Goal: Task Accomplishment & Management: Complete application form

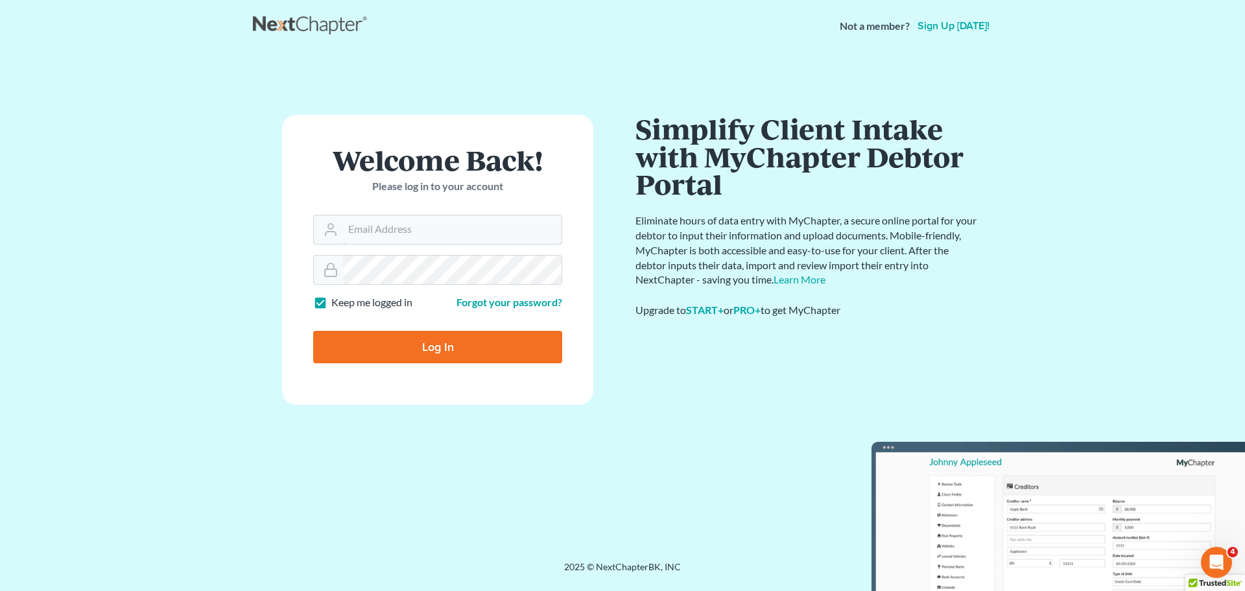
type input "alan@bulielaw.com"
click at [406, 344] on input "Log In" at bounding box center [437, 347] width 249 height 32
type input "Thinking..."
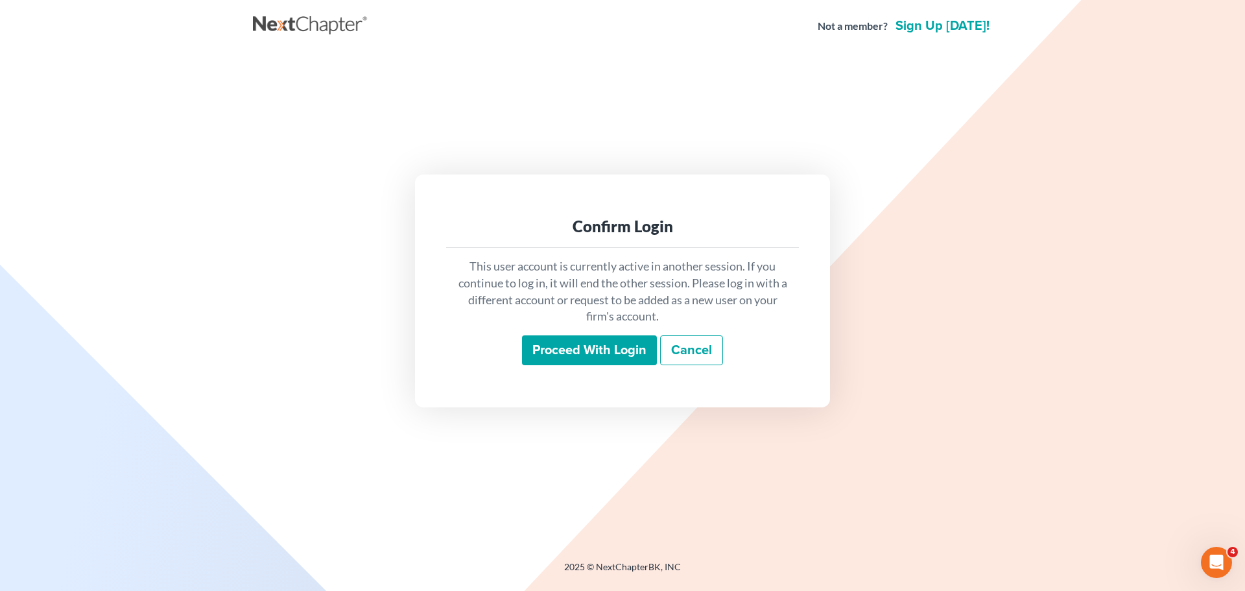
click at [575, 352] on input "Proceed with login" at bounding box center [589, 350] width 135 height 30
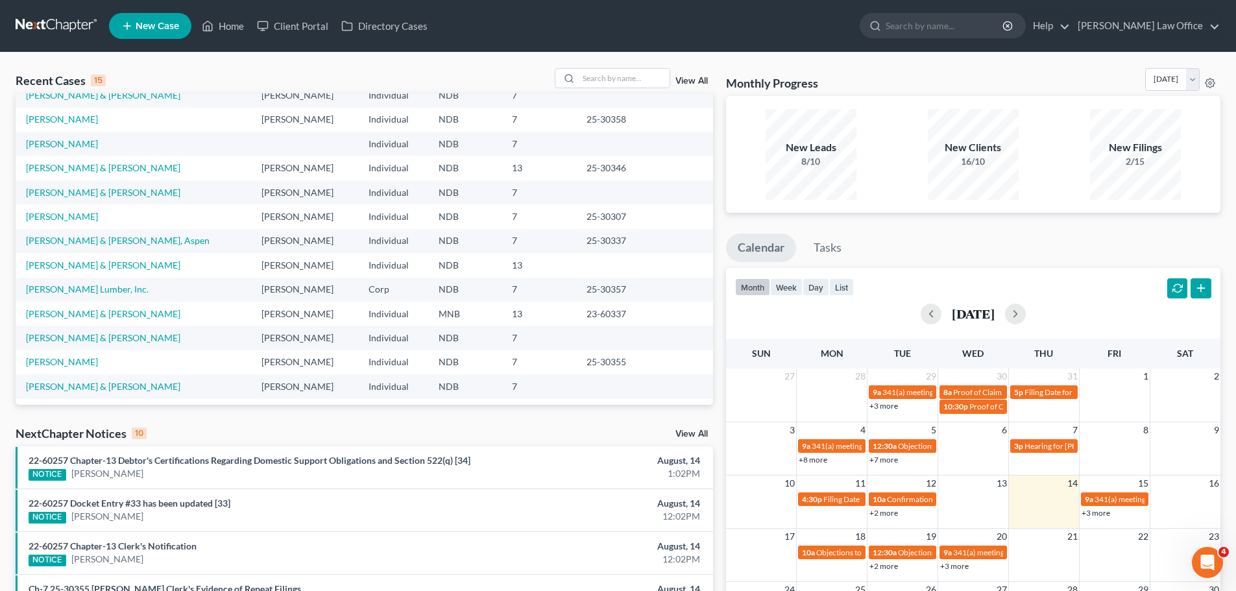
scroll to position [89, 0]
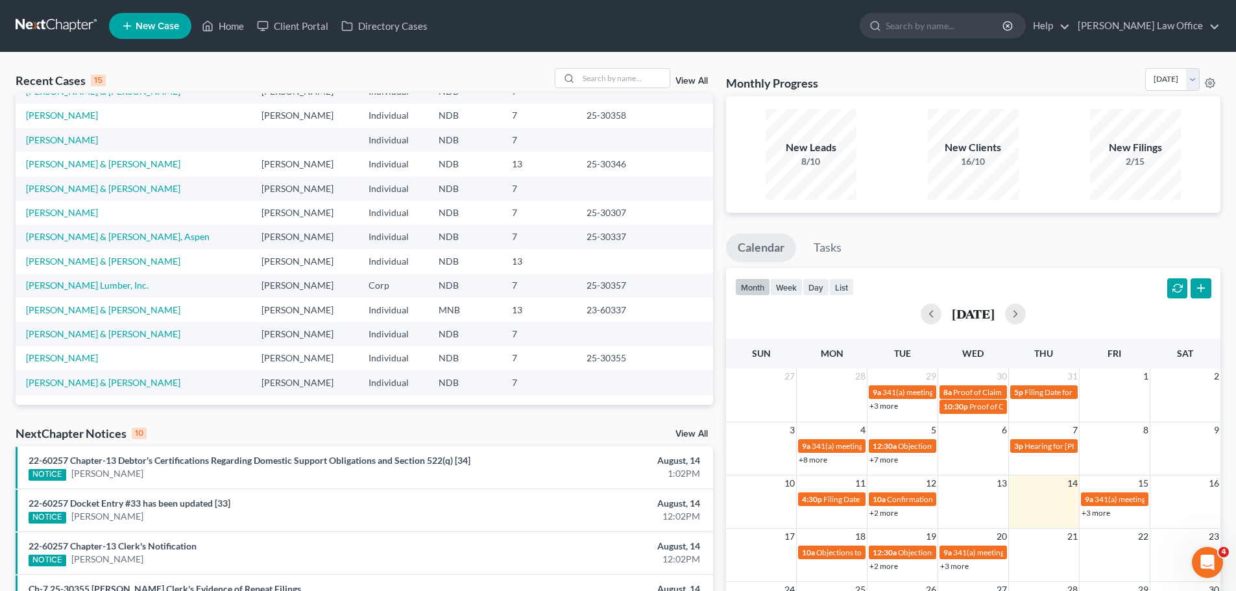
click at [59, 372] on td "[PERSON_NAME] & [PERSON_NAME]" at bounding box center [133, 382] width 235 height 24
click at [56, 377] on link "[PERSON_NAME] & [PERSON_NAME]" at bounding box center [103, 382] width 154 height 11
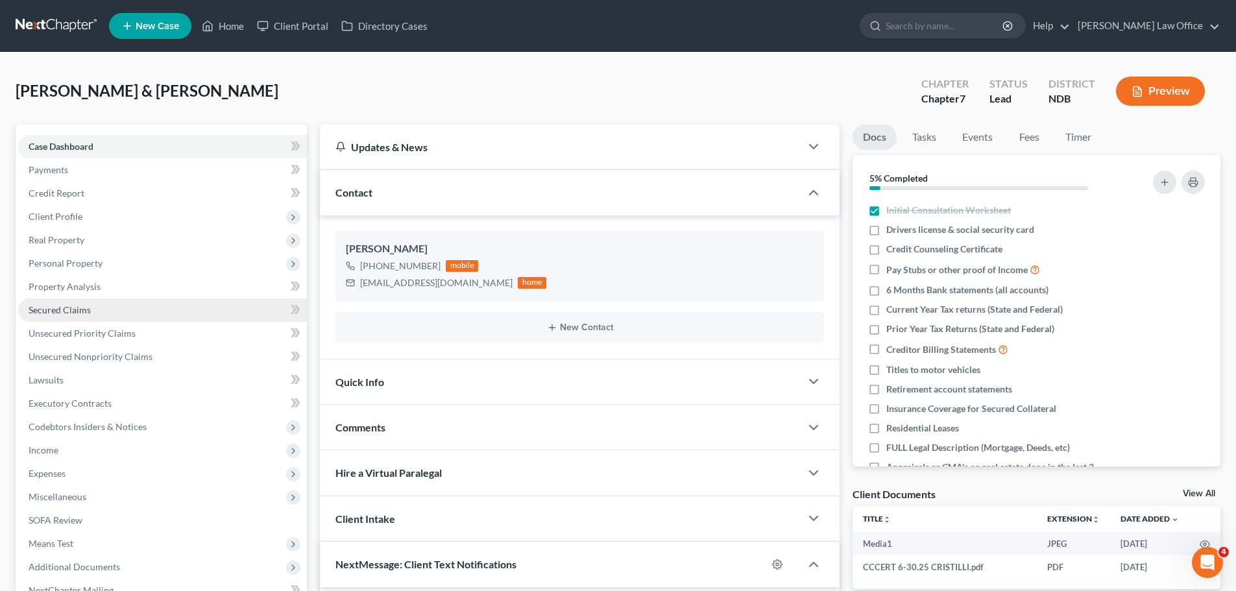
scroll to position [1422, 0]
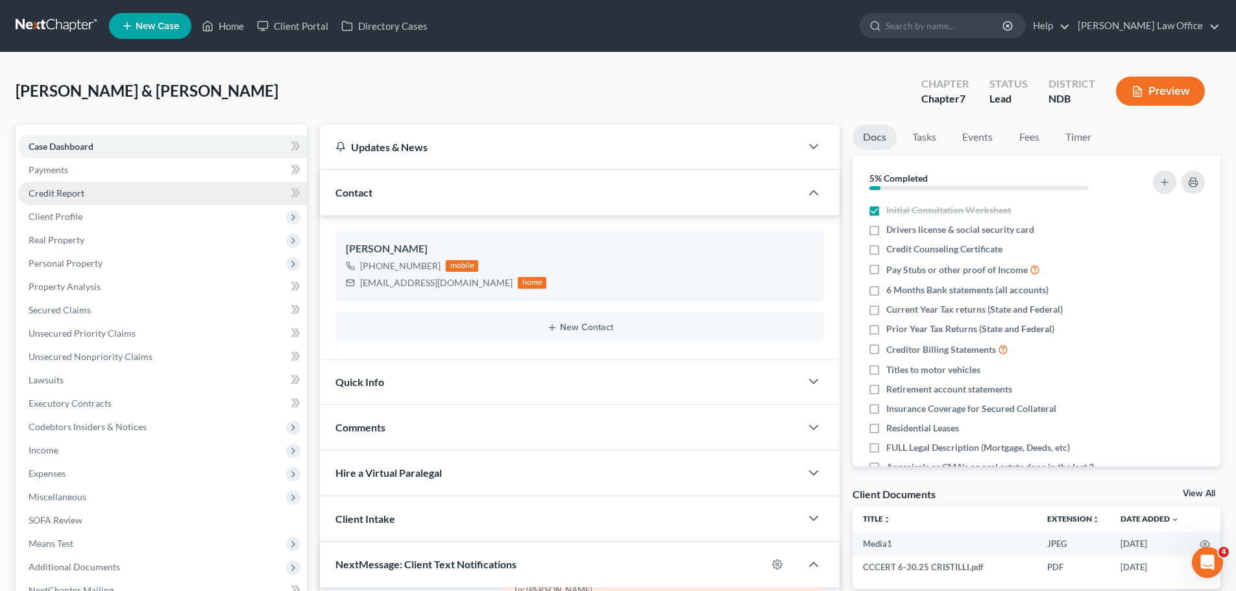
click at [66, 193] on span "Credit Report" at bounding box center [57, 192] width 56 height 11
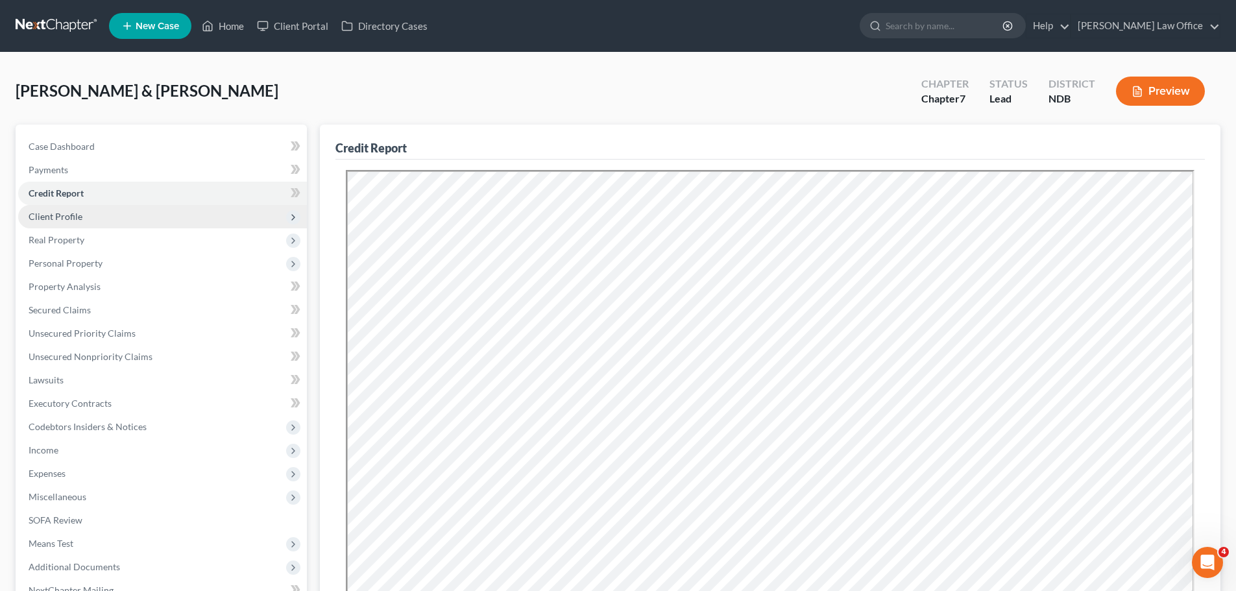
click at [49, 208] on span "Client Profile" at bounding box center [162, 216] width 289 height 23
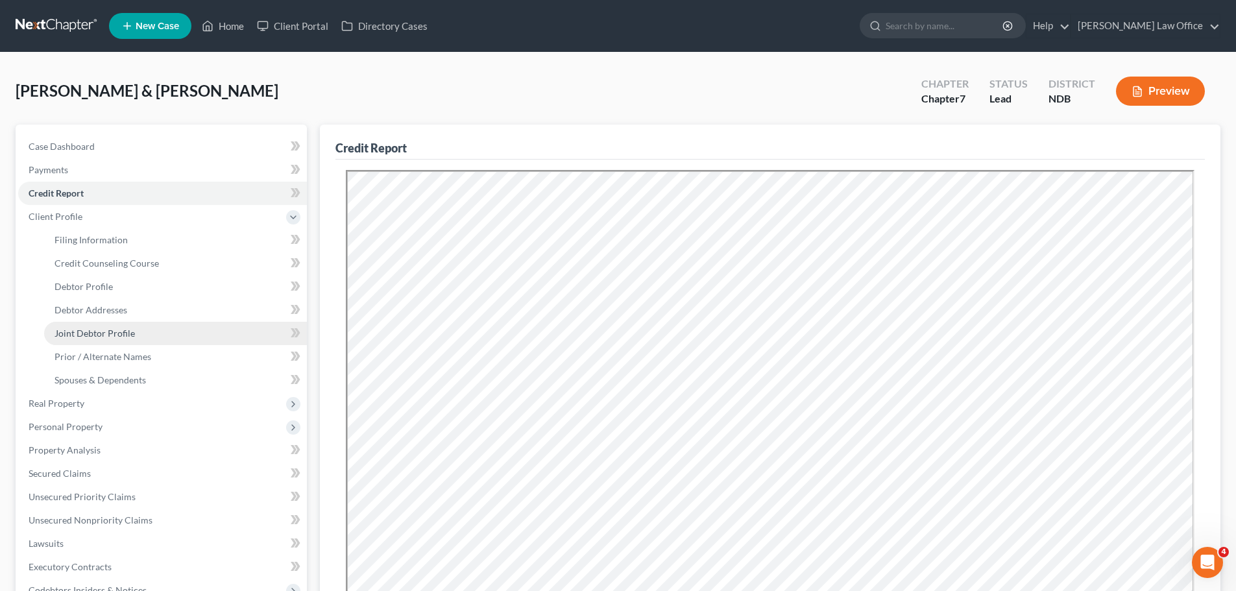
click at [106, 328] on span "Joint Debtor Profile" at bounding box center [94, 333] width 80 height 11
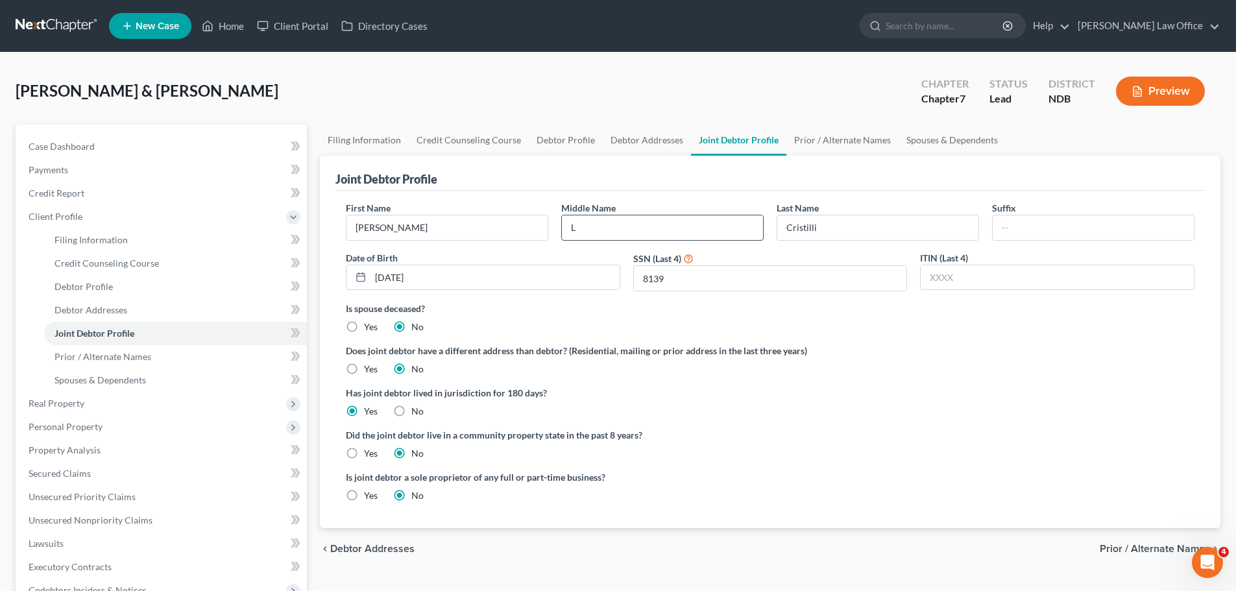
click at [610, 233] on input "L" at bounding box center [662, 227] width 201 height 25
type input "[PERSON_NAME]"
click at [968, 437] on label "Did the joint debtor live in a community property state in the past 8 years?" at bounding box center [770, 435] width 848 height 14
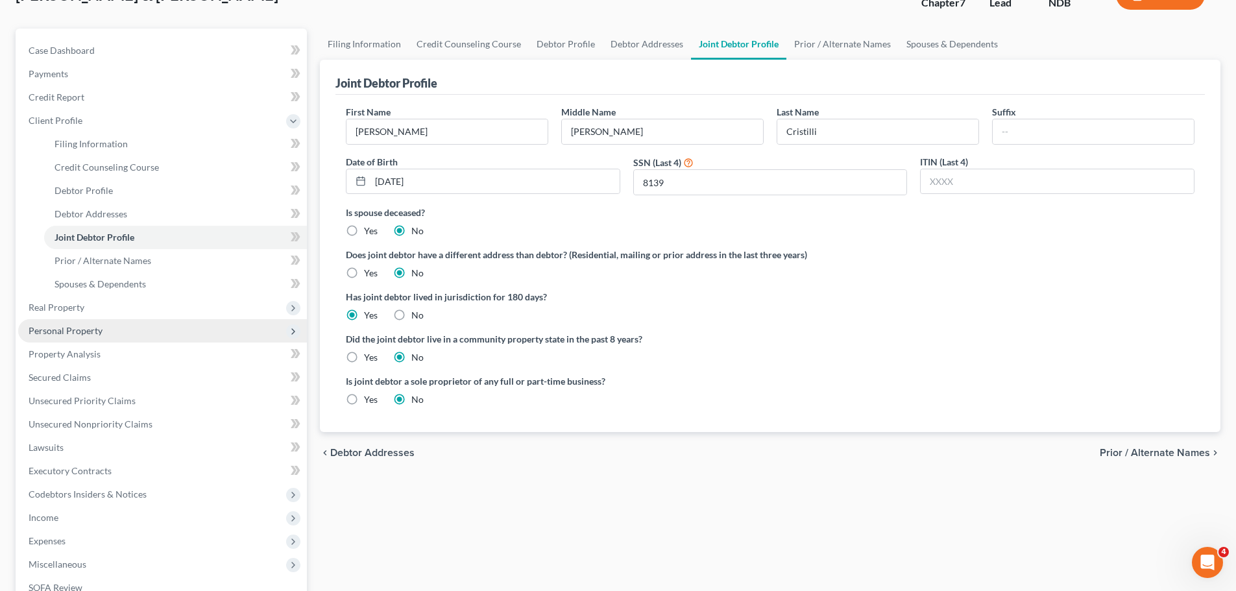
scroll to position [130, 0]
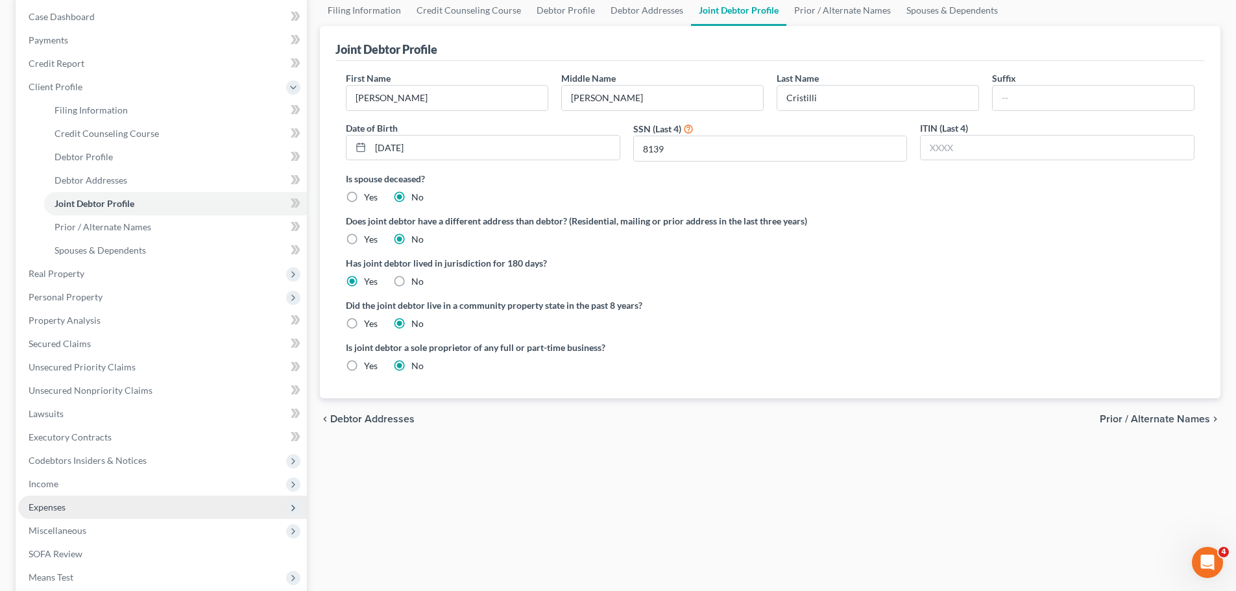
click at [40, 505] on span "Expenses" at bounding box center [47, 506] width 37 height 11
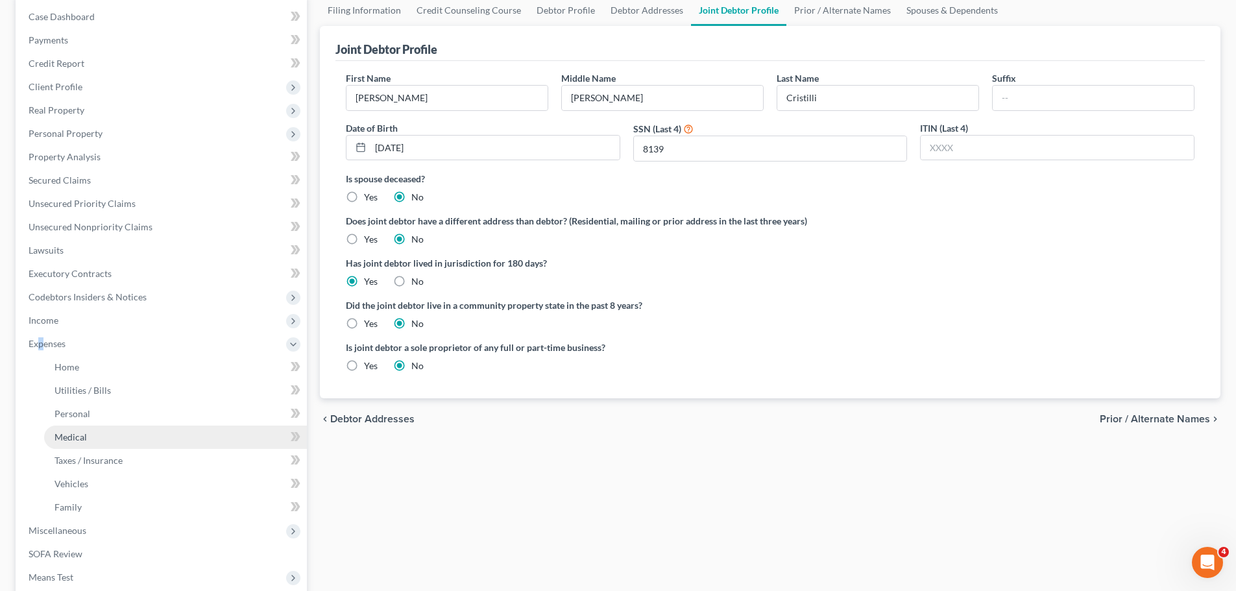
drag, startPoint x: 78, startPoint y: 438, endPoint x: 96, endPoint y: 431, distance: 18.7
click at [78, 437] on span "Medical" at bounding box center [70, 436] width 32 height 11
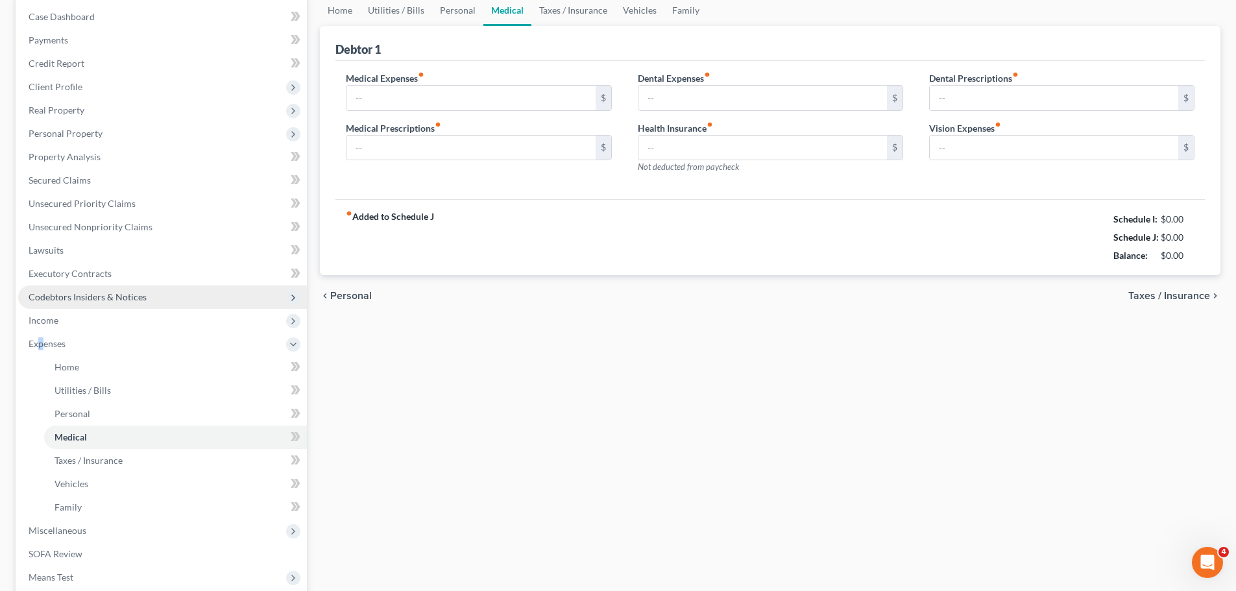
type input "295.00"
type input "140.00"
type input "25.00"
type input "420.66"
type input "25.00"
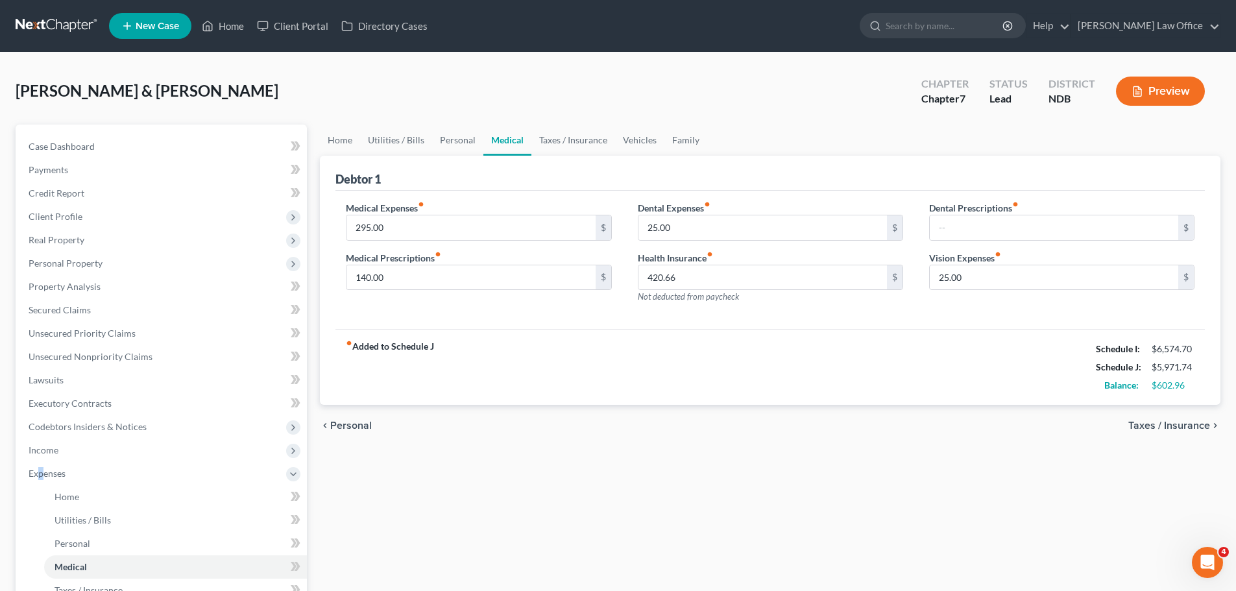
click at [1172, 424] on span "Taxes / Insurance" at bounding box center [1169, 425] width 82 height 10
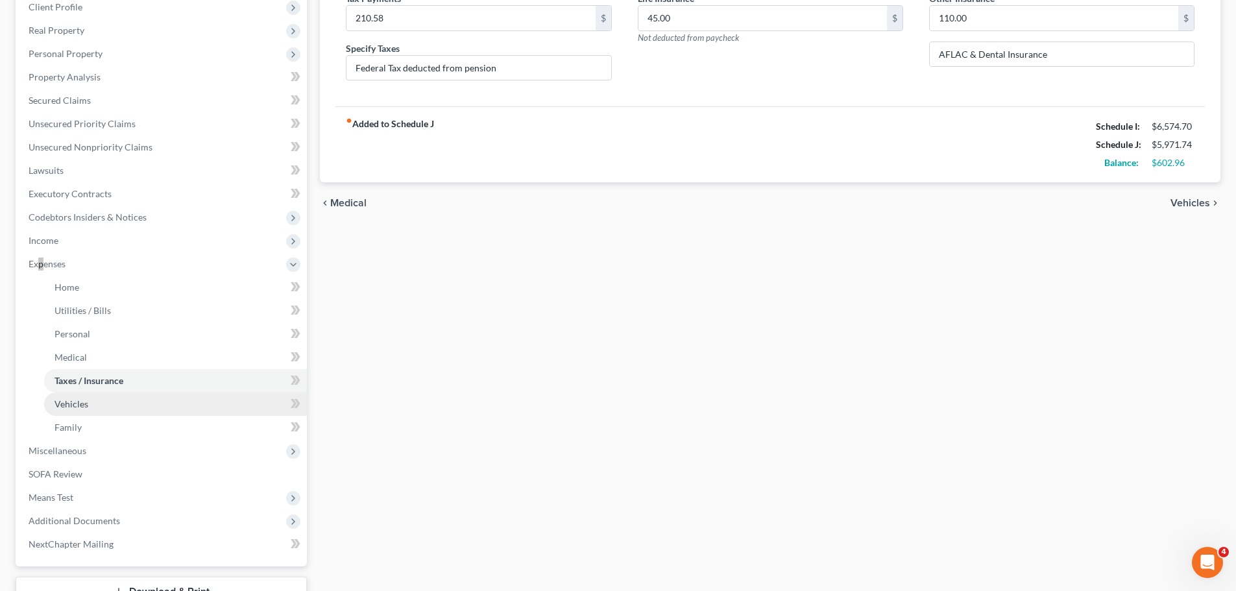
scroll to position [195, 0]
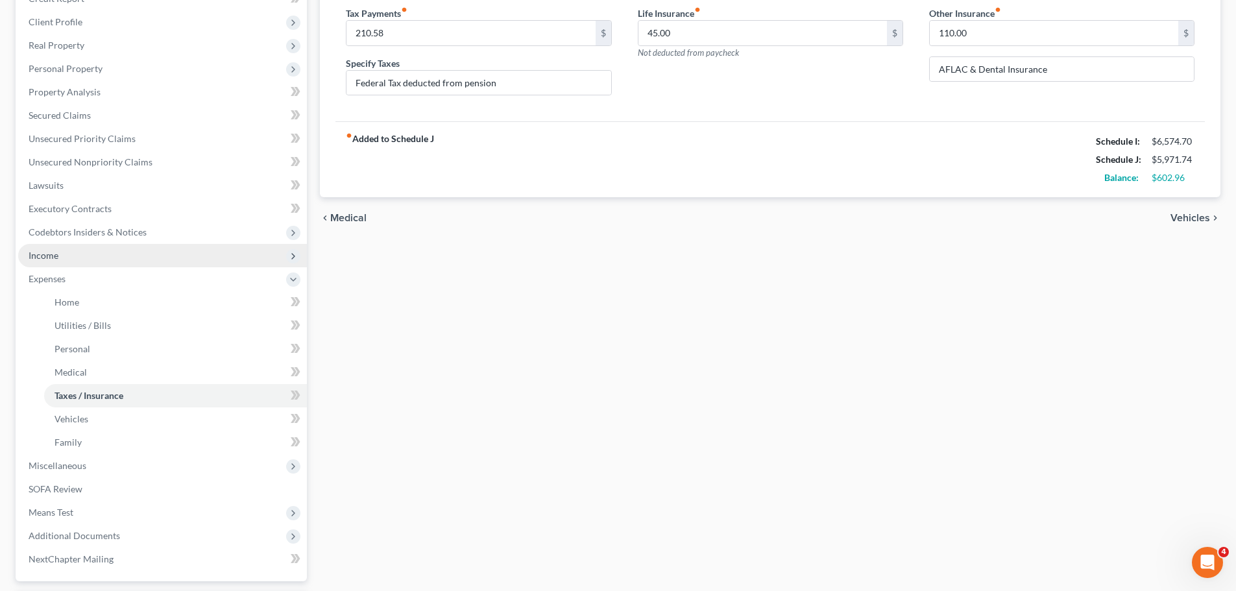
click at [54, 252] on span "Income" at bounding box center [44, 255] width 30 height 11
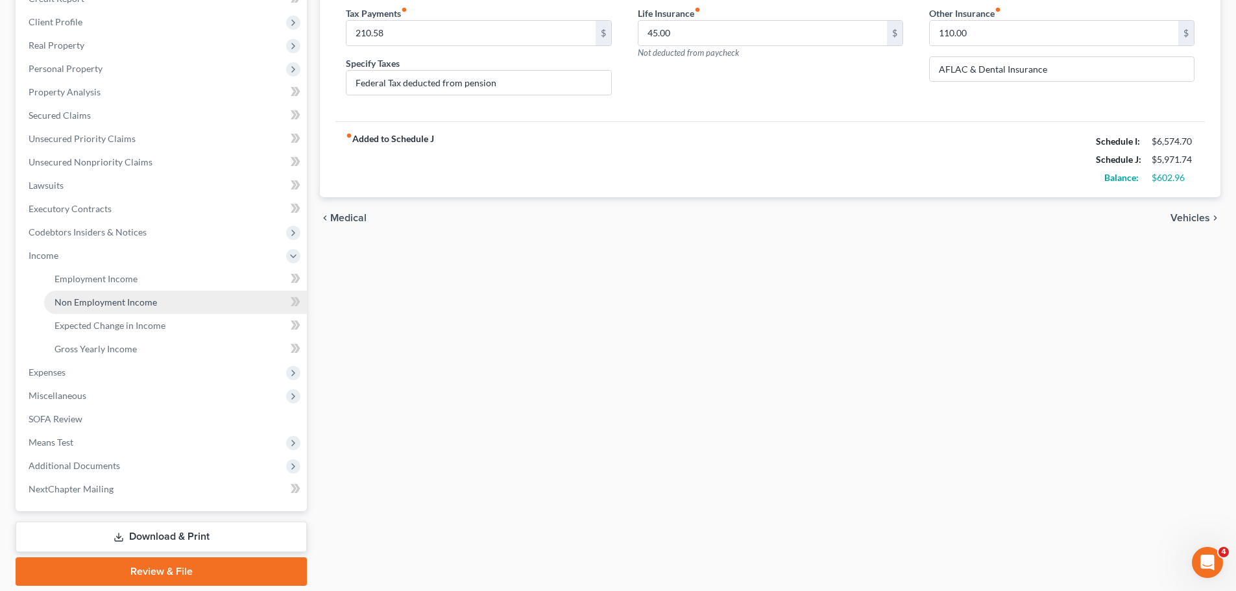
click at [85, 304] on span "Non Employment Income" at bounding box center [105, 301] width 102 height 11
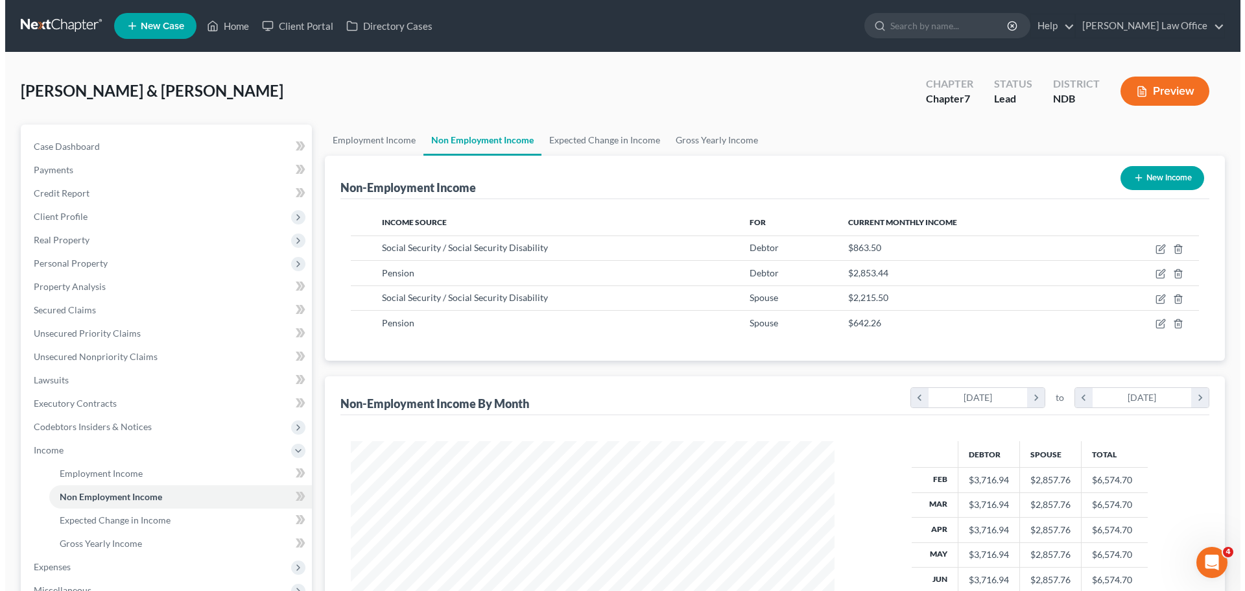
scroll to position [242, 510]
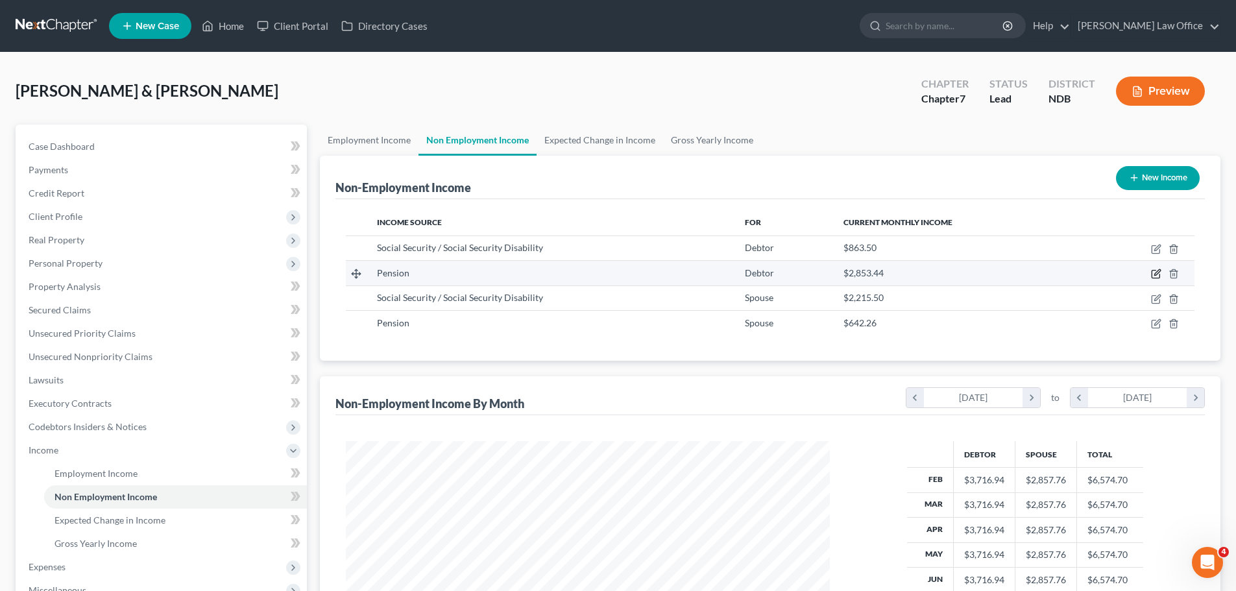
click at [1155, 272] on icon "button" at bounding box center [1156, 274] width 10 height 10
select select "2"
select select "0"
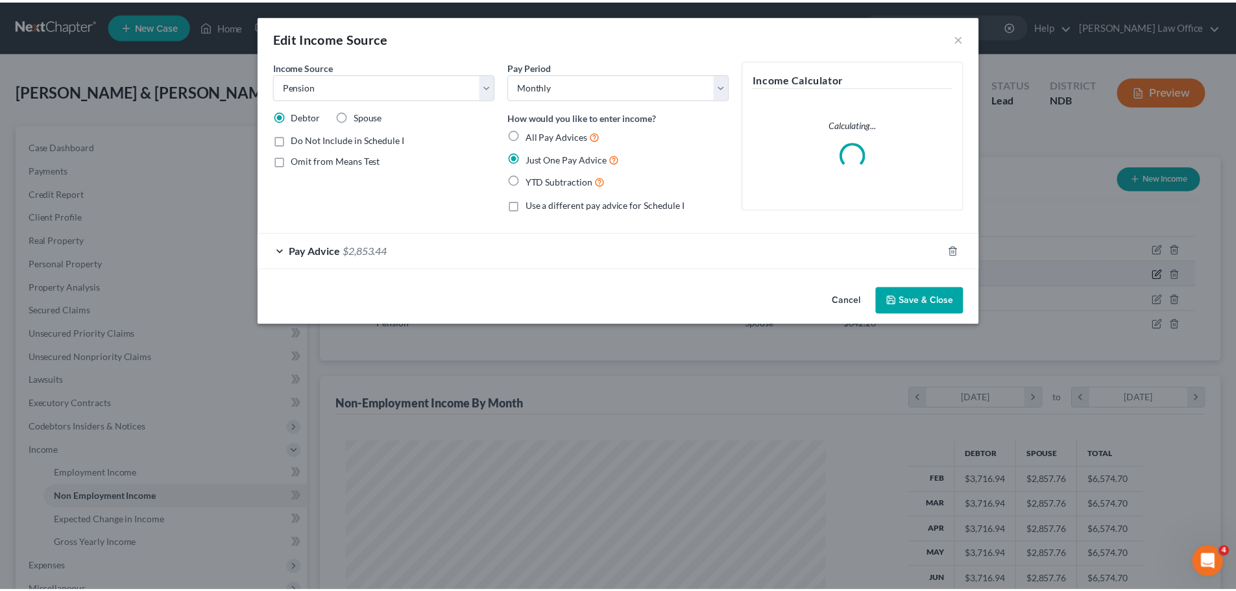
scroll to position [244, 514]
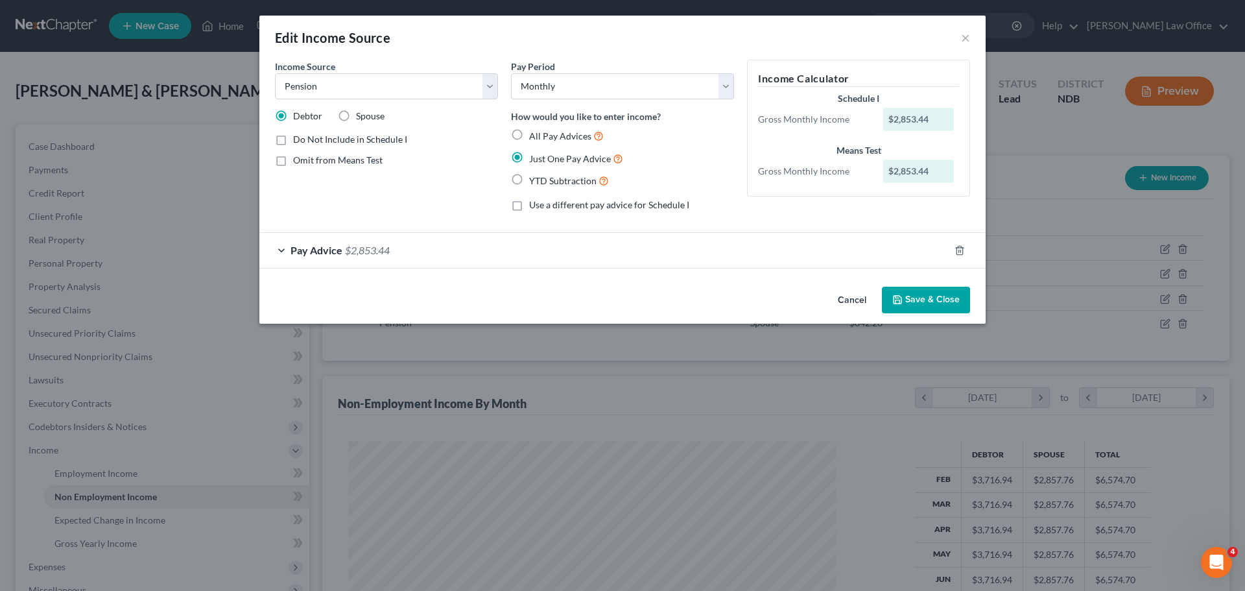
click at [375, 251] on span "$2,853.44" at bounding box center [367, 250] width 45 height 12
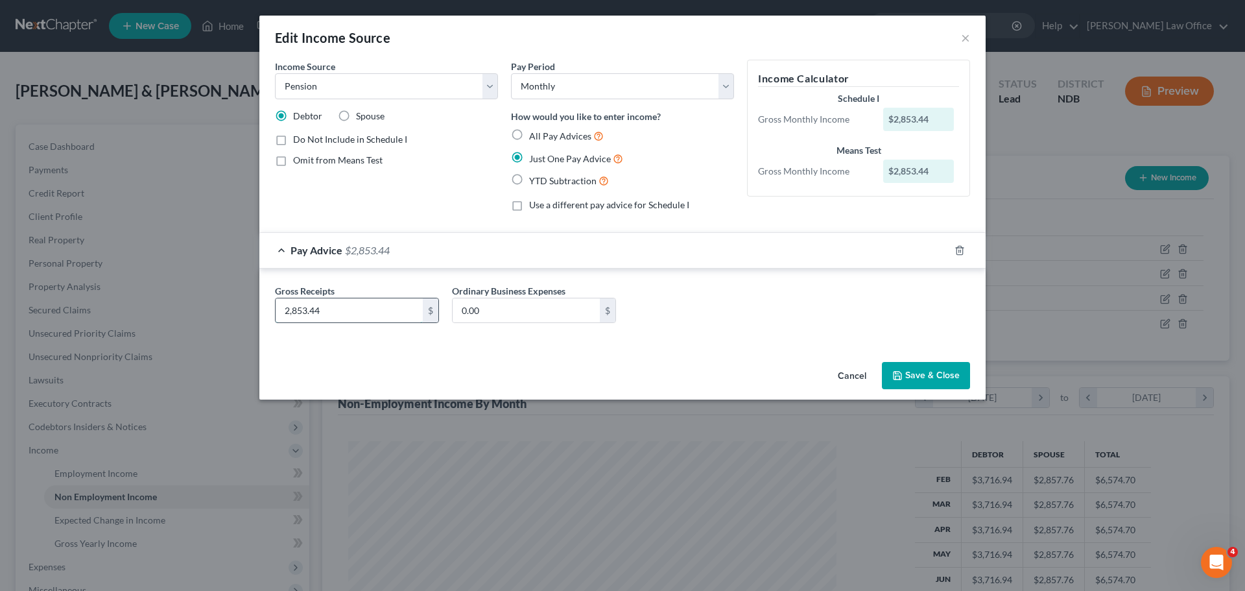
drag, startPoint x: 331, startPoint y: 307, endPoint x: 341, endPoint y: 304, distance: 10.3
click at [331, 307] on input "2,853.44" at bounding box center [349, 310] width 147 height 25
type input "2,996.11"
click at [922, 376] on button "Save & Close" at bounding box center [926, 375] width 88 height 27
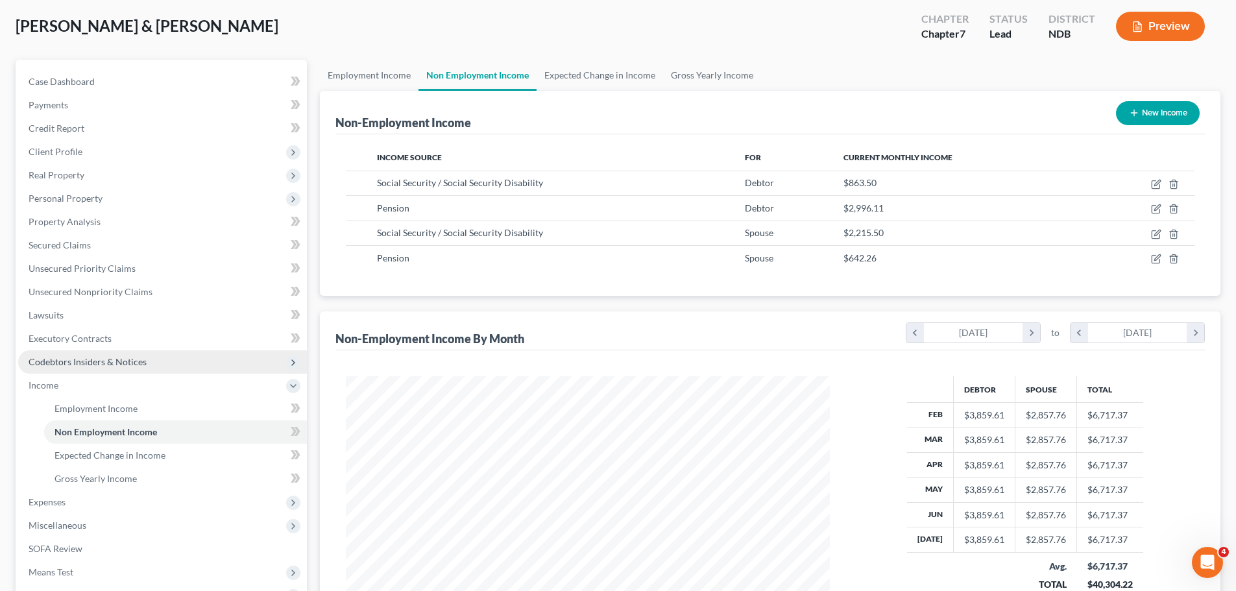
scroll to position [195, 0]
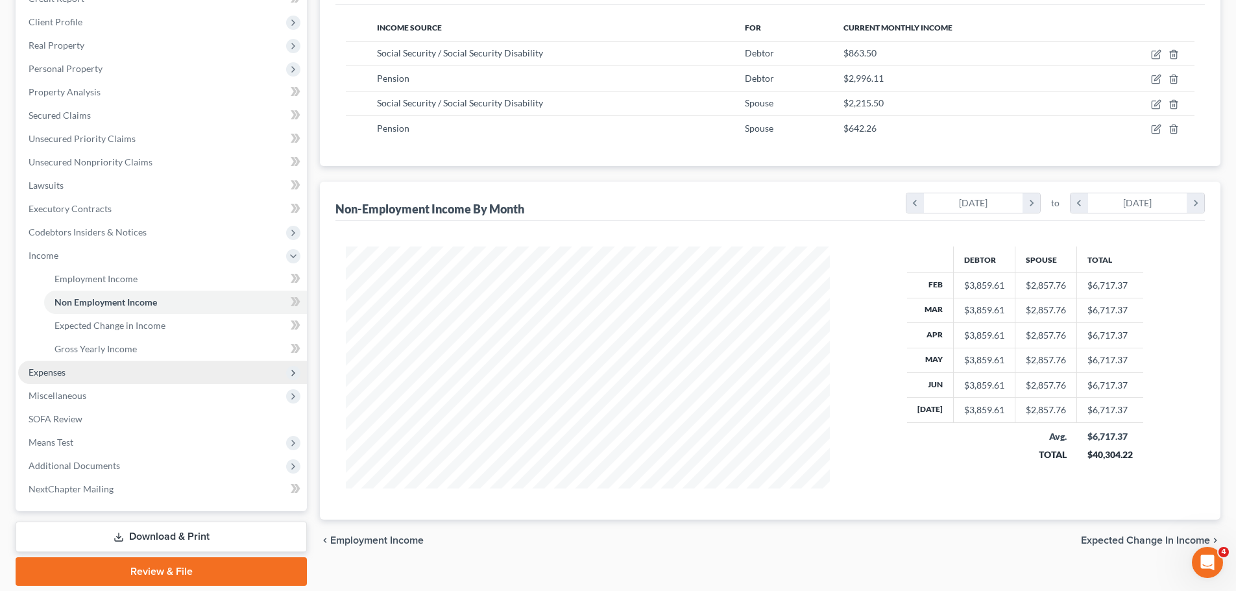
click at [53, 373] on span "Expenses" at bounding box center [47, 372] width 37 height 11
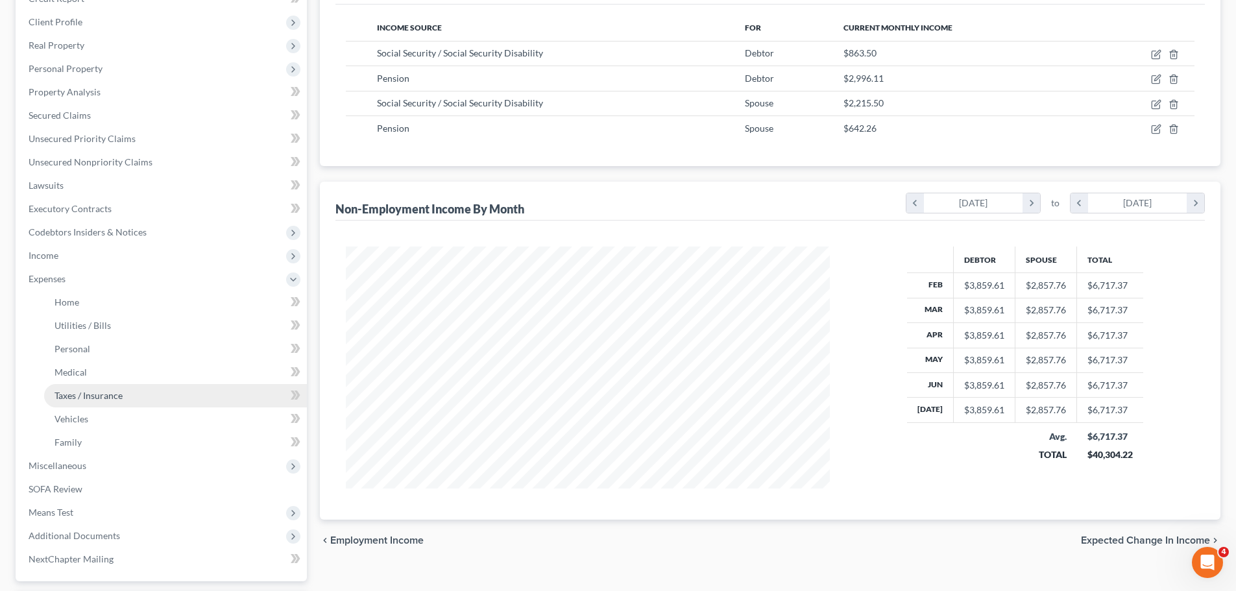
click at [105, 392] on span "Taxes / Insurance" at bounding box center [88, 395] width 68 height 11
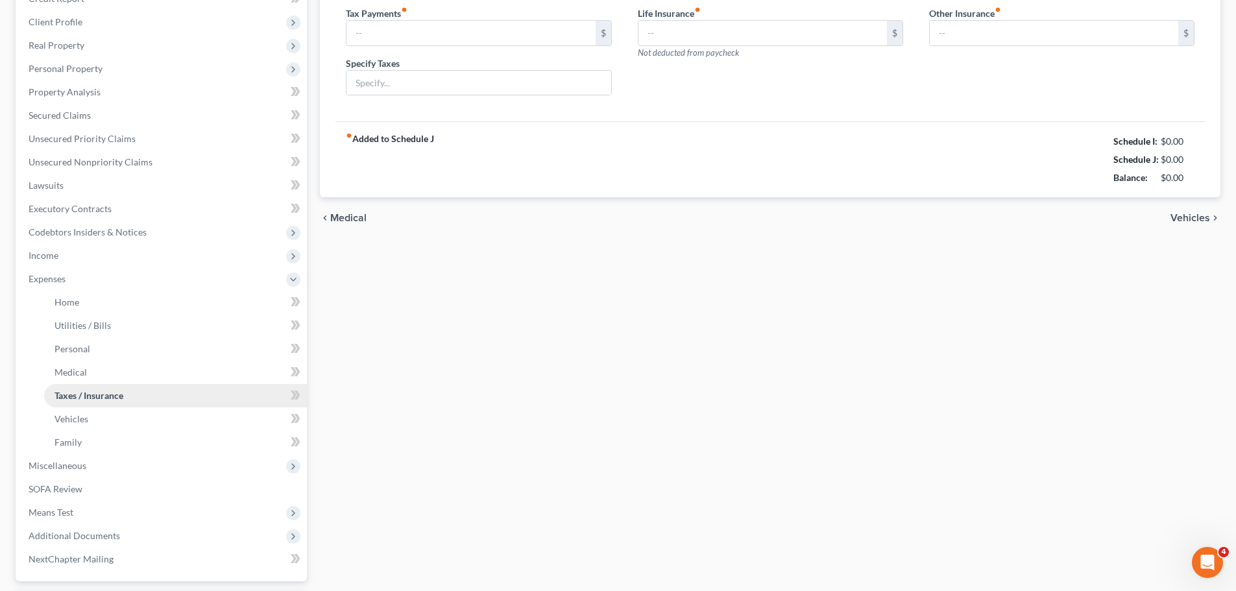
scroll to position [88, 0]
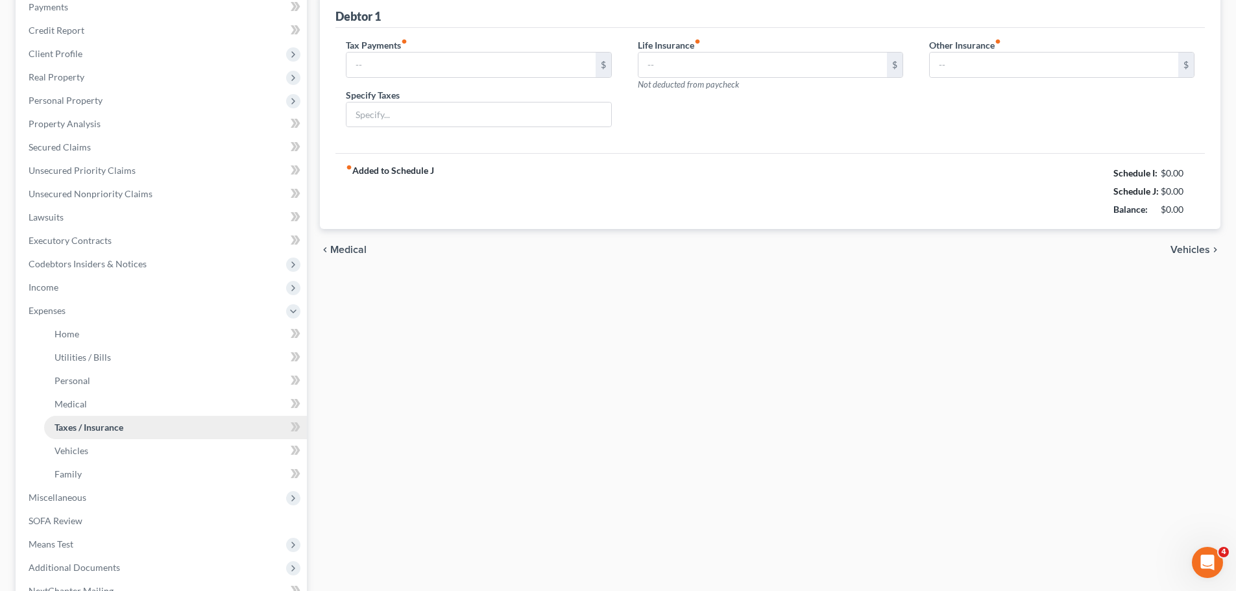
type input "210.58"
type input "Federal Tax deducted from pension"
type input "45.00"
type input "110.00"
type input "AFLAC & Dental Insurance"
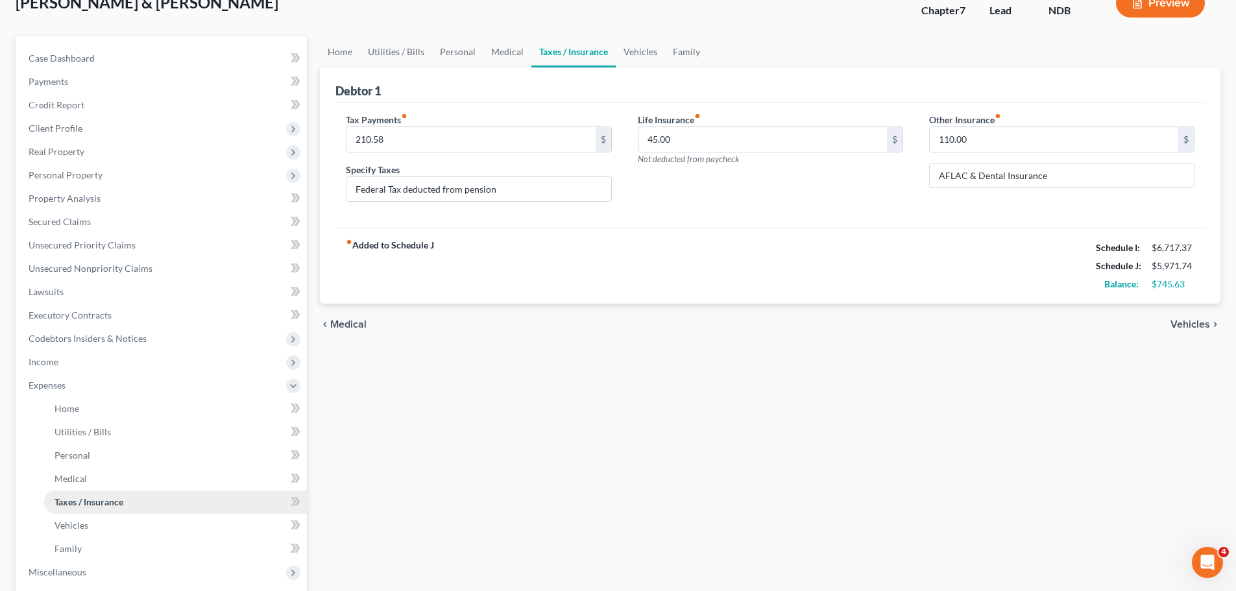
scroll to position [0, 0]
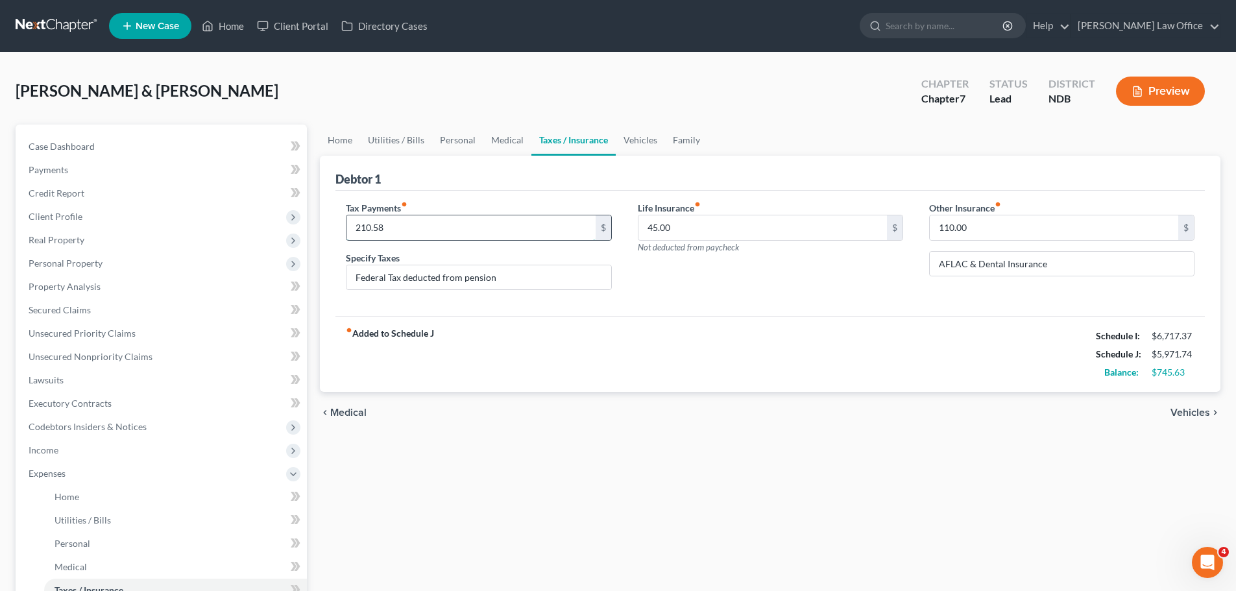
click at [402, 226] on input "210.58" at bounding box center [470, 227] width 248 height 25
click at [763, 311] on div "Tax Payments fiber_manual_record 224.85 $ Specify Taxes Federal Tax deducted fr…" at bounding box center [769, 254] width 869 height 126
click at [392, 230] on input "224.85" at bounding box center [470, 227] width 248 height 25
click at [400, 227] on input "224.85" at bounding box center [470, 227] width 248 height 25
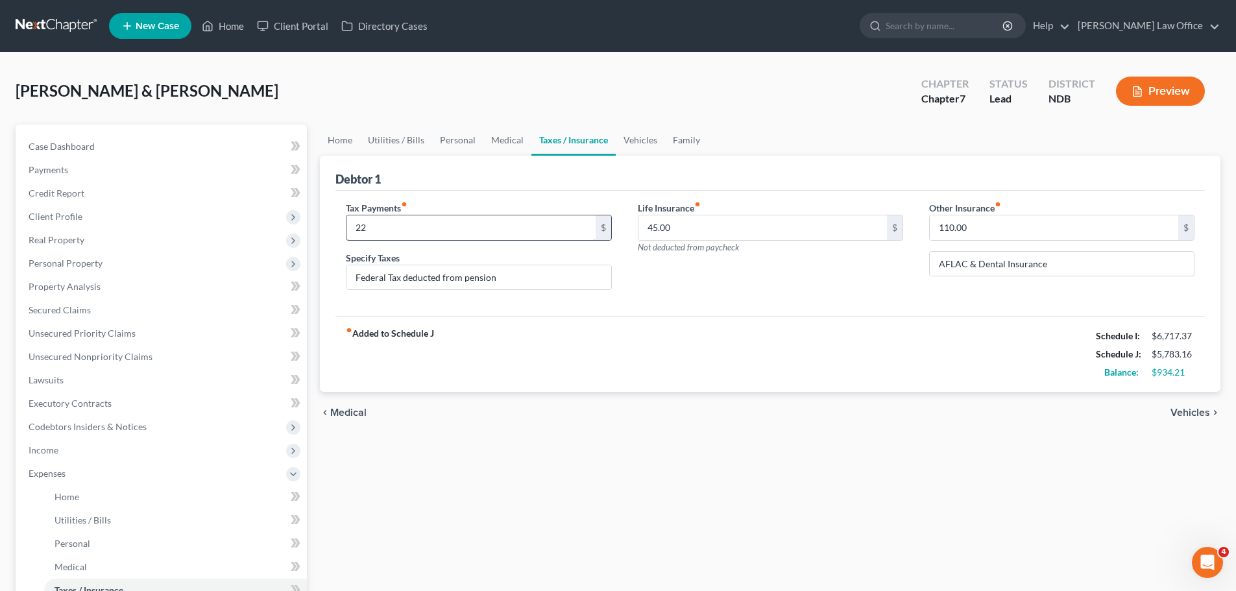
type input "2"
click at [413, 227] on input "324.00" at bounding box center [470, 227] width 248 height 25
click at [416, 228] on input "324.00" at bounding box center [470, 227] width 248 height 25
type input "3"
type input "527.00"
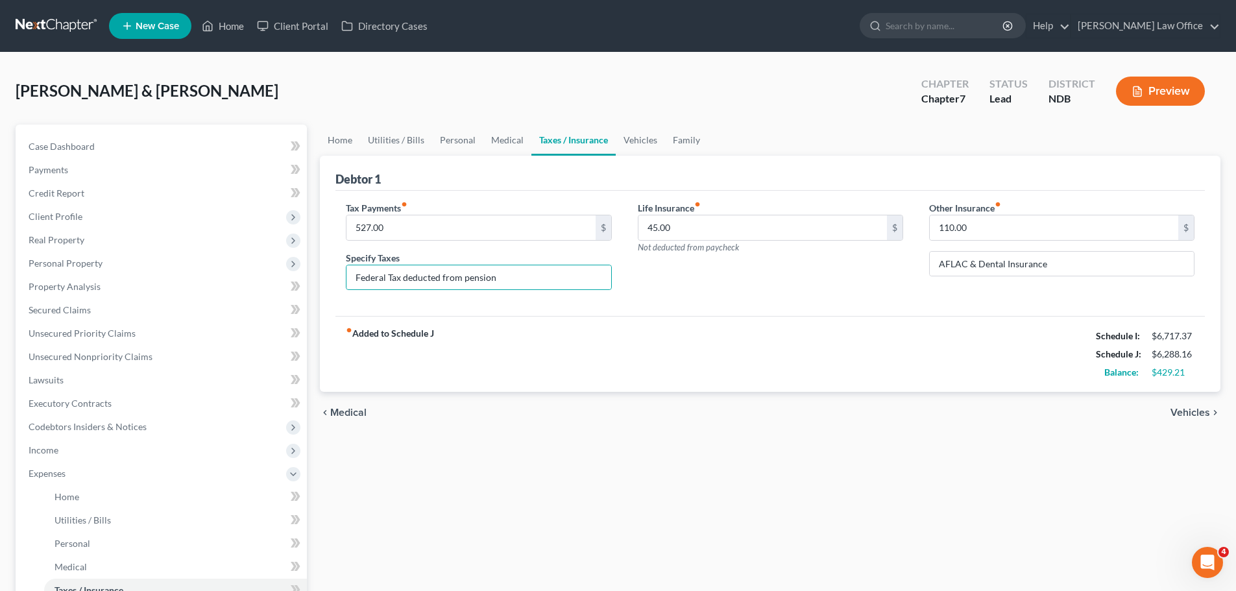
click at [680, 299] on div "Life Insurance fiber_manual_record 45.00 $ Not deducted from paycheck" at bounding box center [770, 251] width 291 height 100
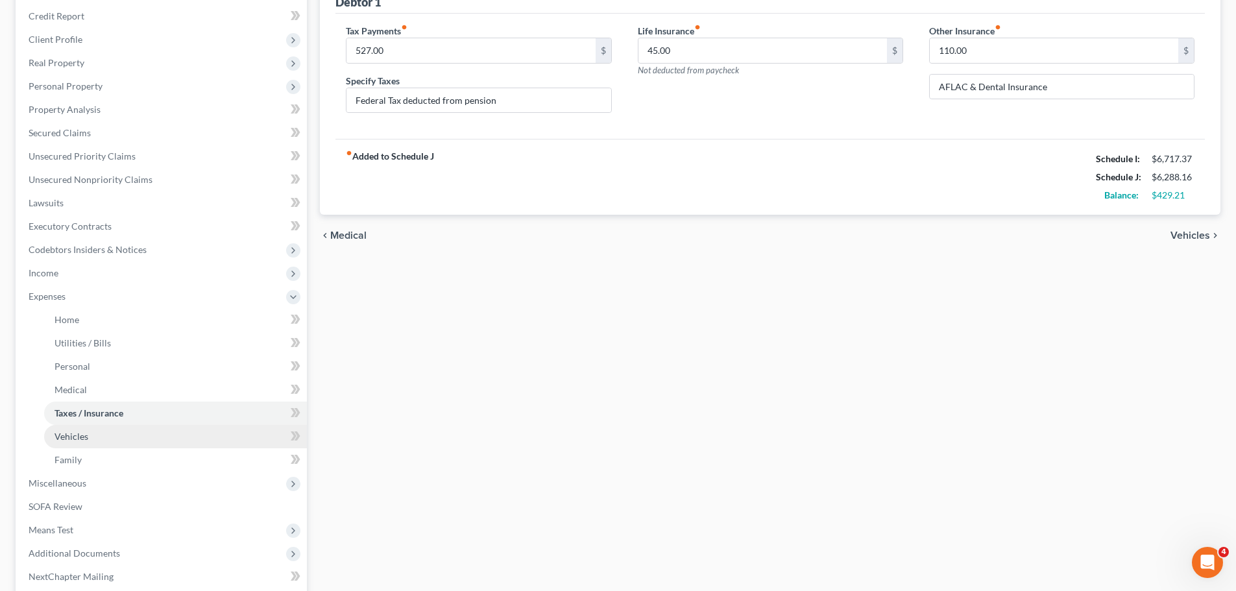
scroll to position [309, 0]
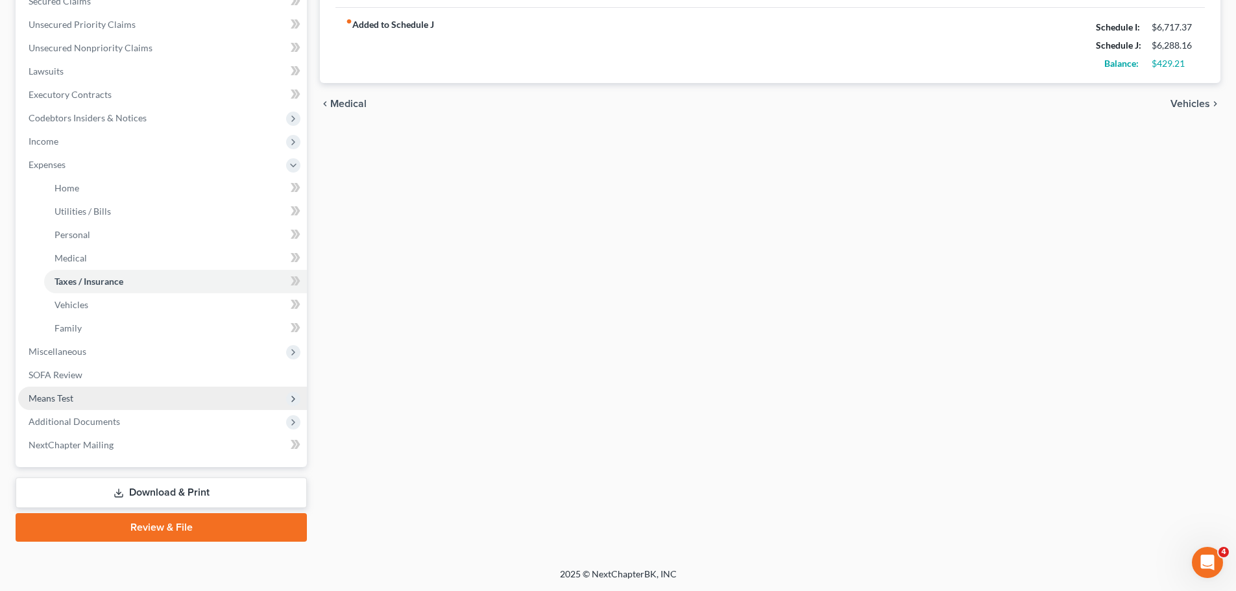
click at [58, 398] on span "Means Test" at bounding box center [51, 397] width 45 height 11
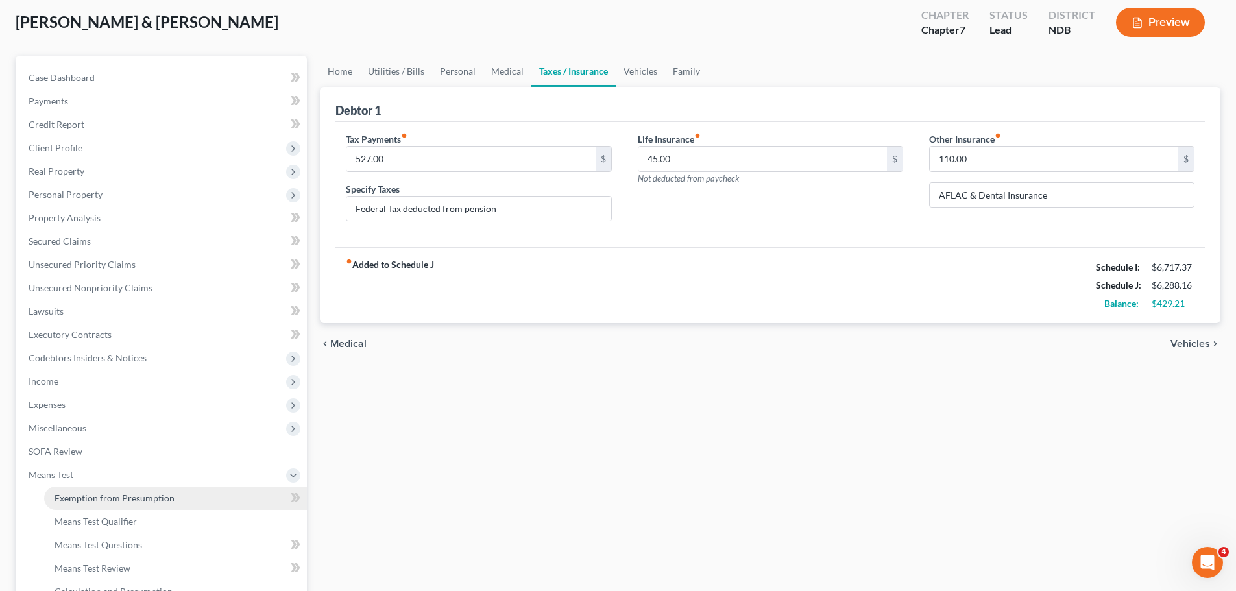
scroll to position [67, 0]
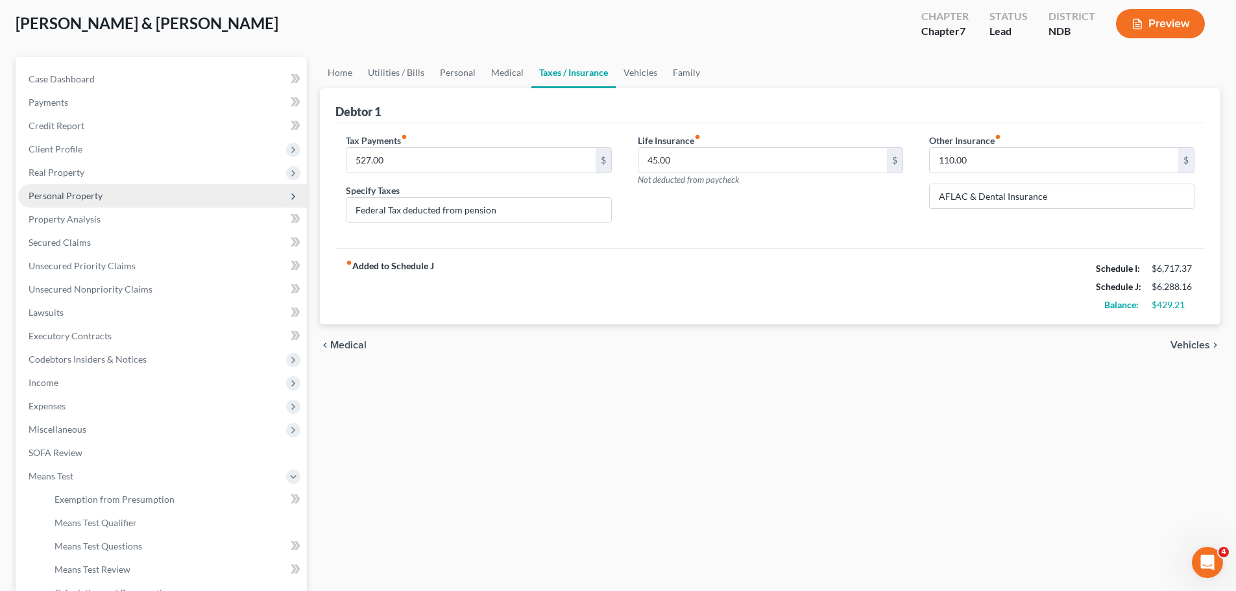
click at [75, 198] on span "Personal Property" at bounding box center [66, 195] width 74 height 11
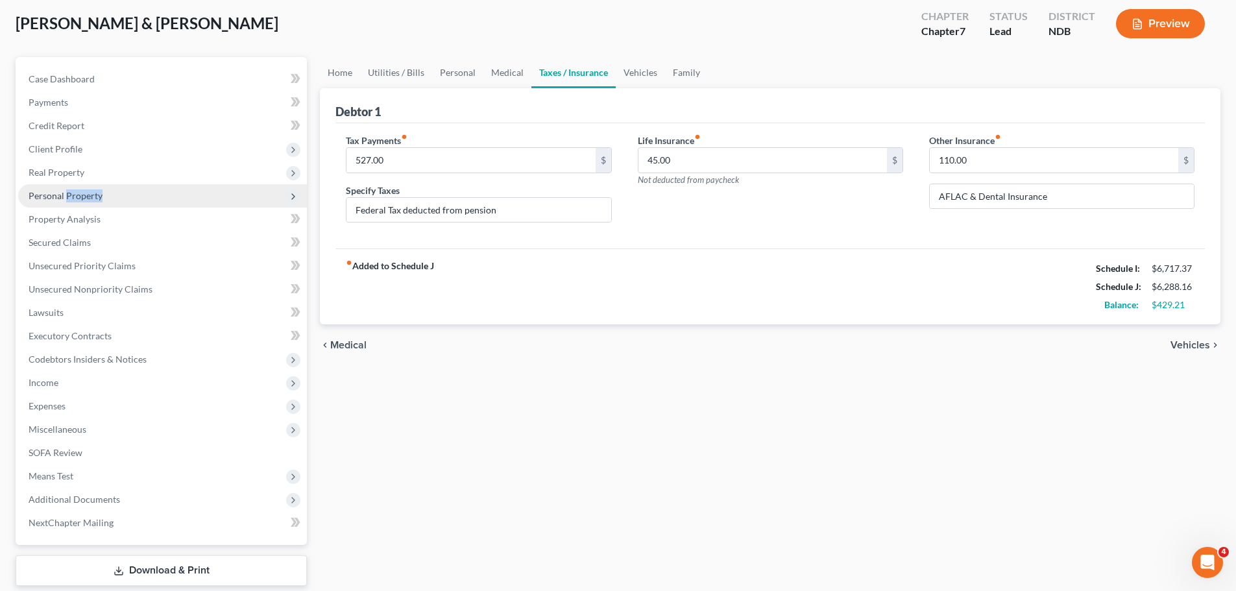
click at [75, 198] on span "Personal Property" at bounding box center [66, 195] width 74 height 11
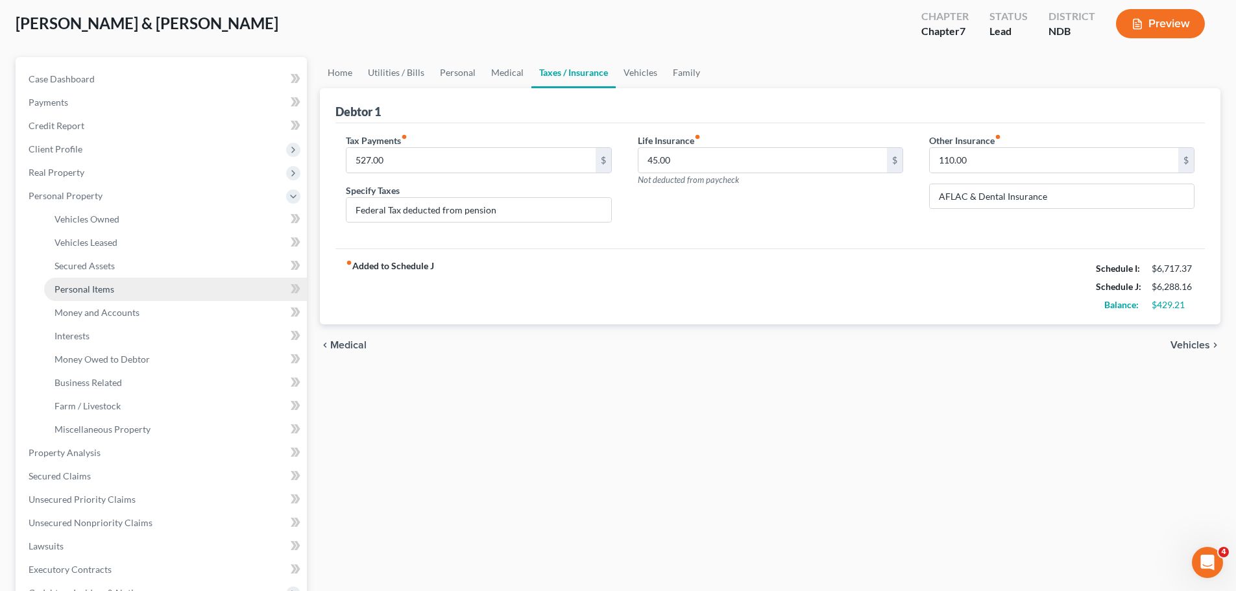
click at [84, 289] on span "Personal Items" at bounding box center [84, 288] width 60 height 11
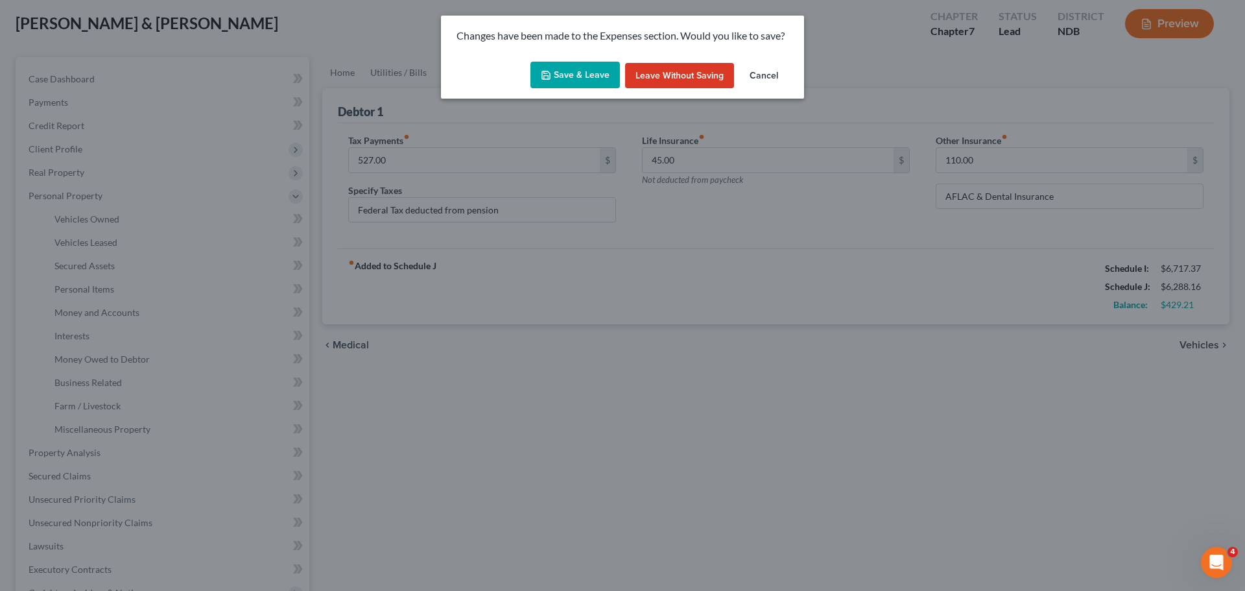
click at [587, 75] on button "Save & Leave" at bounding box center [576, 75] width 90 height 27
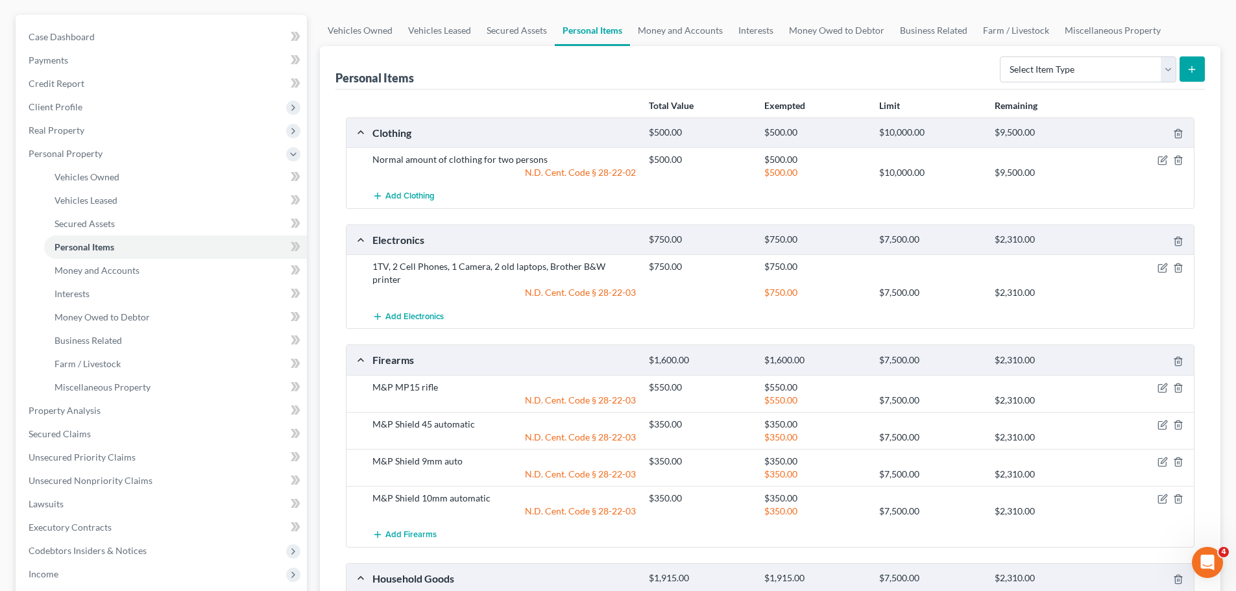
scroll to position [102, 0]
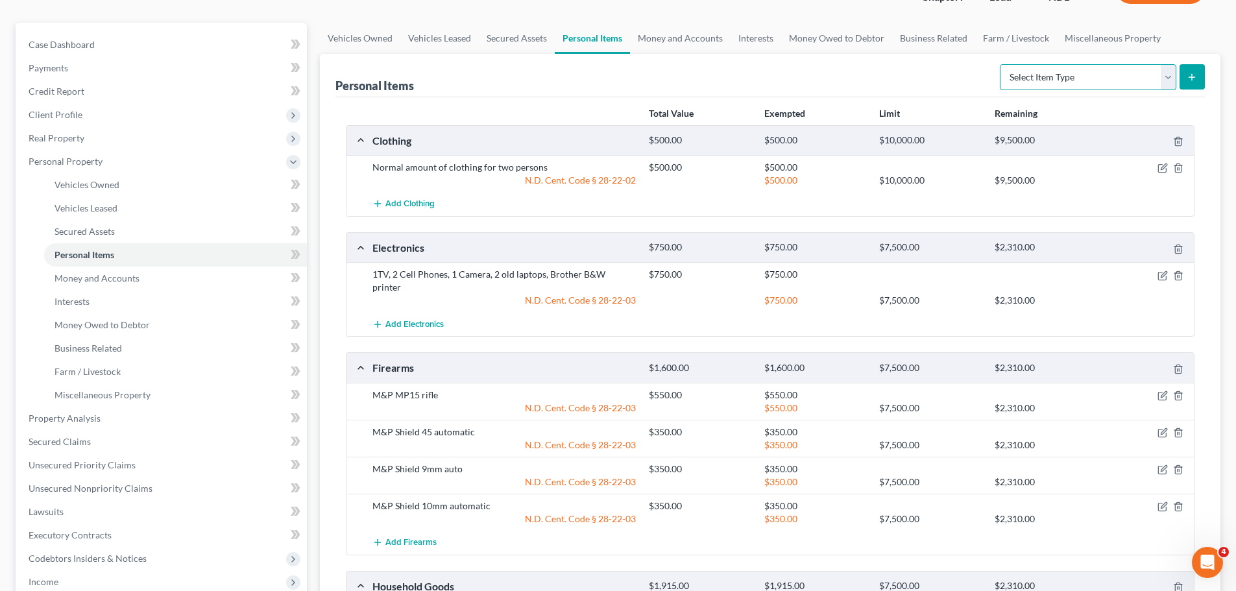
click at [1170, 73] on select "Select Item Type Clothing (A/B: 11) Collectibles Of Value (A/B: 8) Electronics …" at bounding box center [1088, 77] width 176 height 26
select select "jewelry"
click at [1002, 64] on select "Select Item Type Clothing (A/B: 11) Collectibles Of Value (A/B: 8) Electronics …" at bounding box center [1088, 77] width 176 height 26
click at [1187, 76] on icon "submit" at bounding box center [1191, 77] width 10 height 10
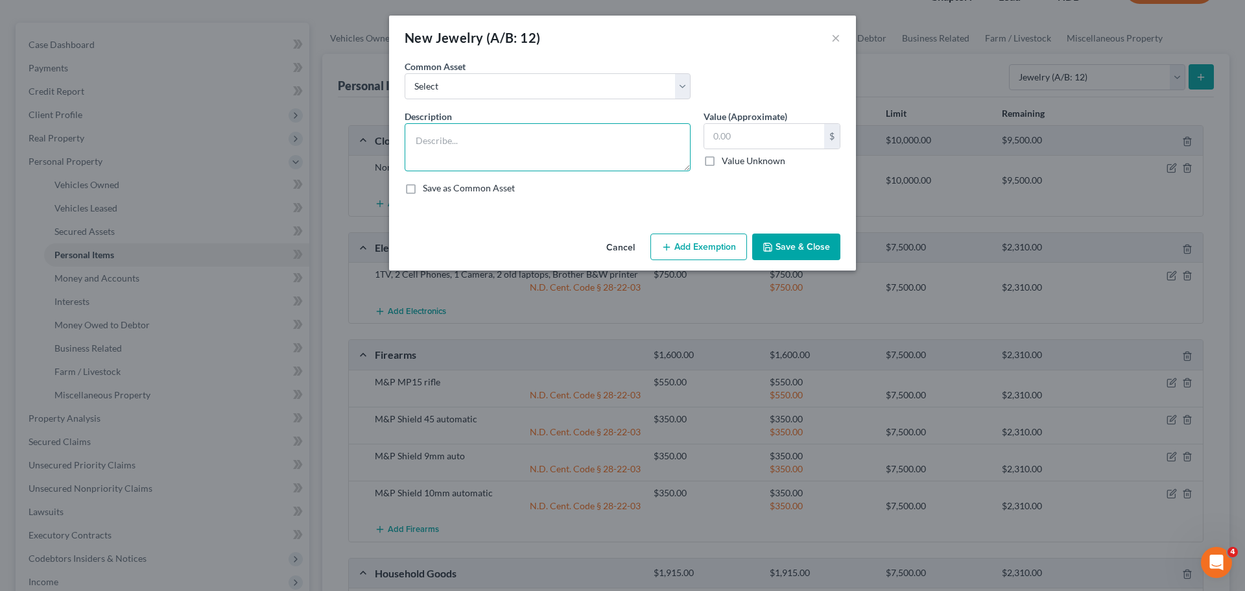
click at [456, 135] on textarea at bounding box center [548, 147] width 286 height 48
type textarea "Wedding Ring and Band"
type input "1,500.00"
click at [723, 243] on button "Add Exemption" at bounding box center [699, 247] width 97 height 27
select select "2"
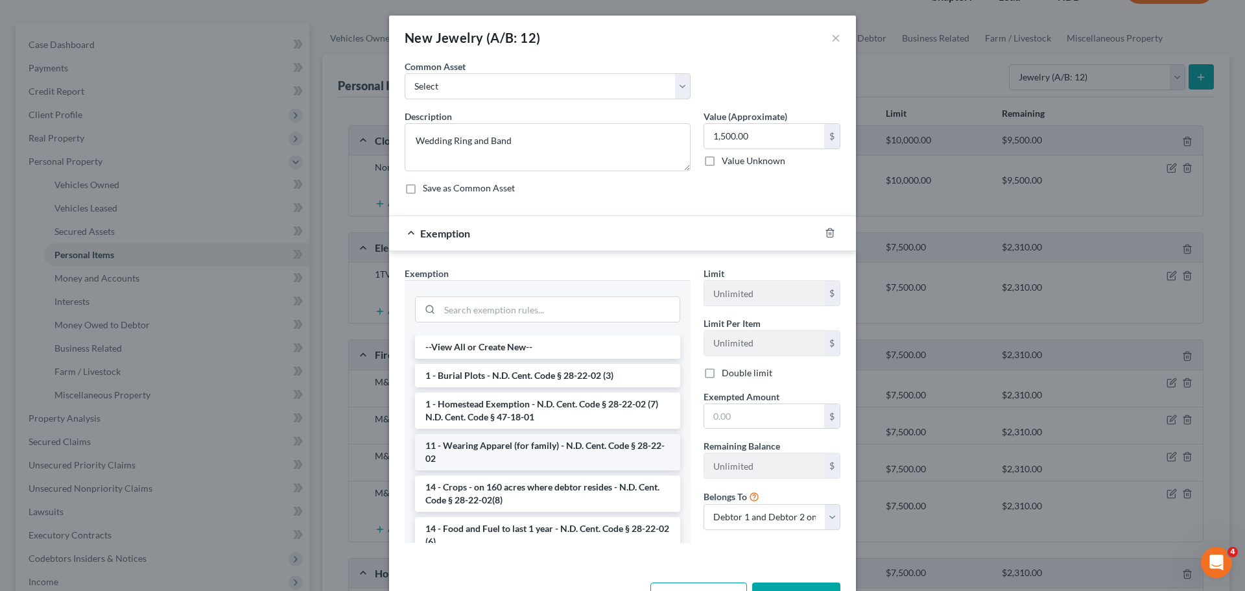
click at [481, 450] on li "11 - Wearing Apparel (for family) - N.D. Cent. Code § 28-22-02" at bounding box center [547, 452] width 265 height 36
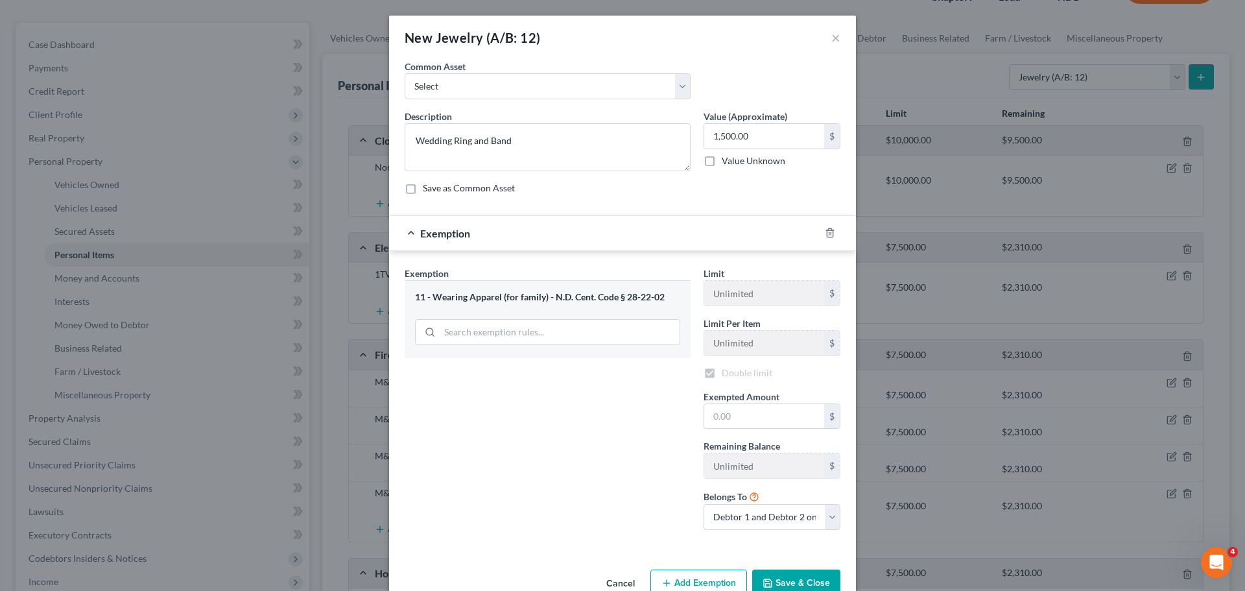
checkbox input "true"
click at [710, 416] on input "text" at bounding box center [764, 418] width 120 height 25
type input "1,500.00"
click at [795, 584] on button "Save & Close" at bounding box center [796, 584] width 88 height 27
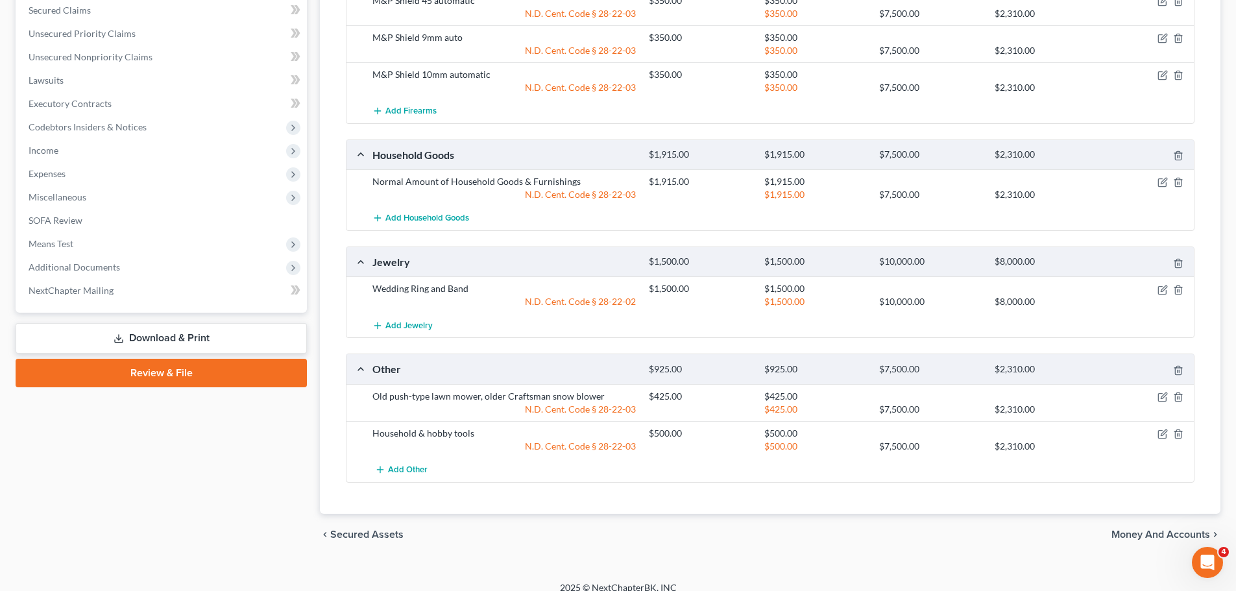
scroll to position [534, 0]
click at [107, 127] on span "Codebtors Insiders & Notices" at bounding box center [88, 126] width 118 height 11
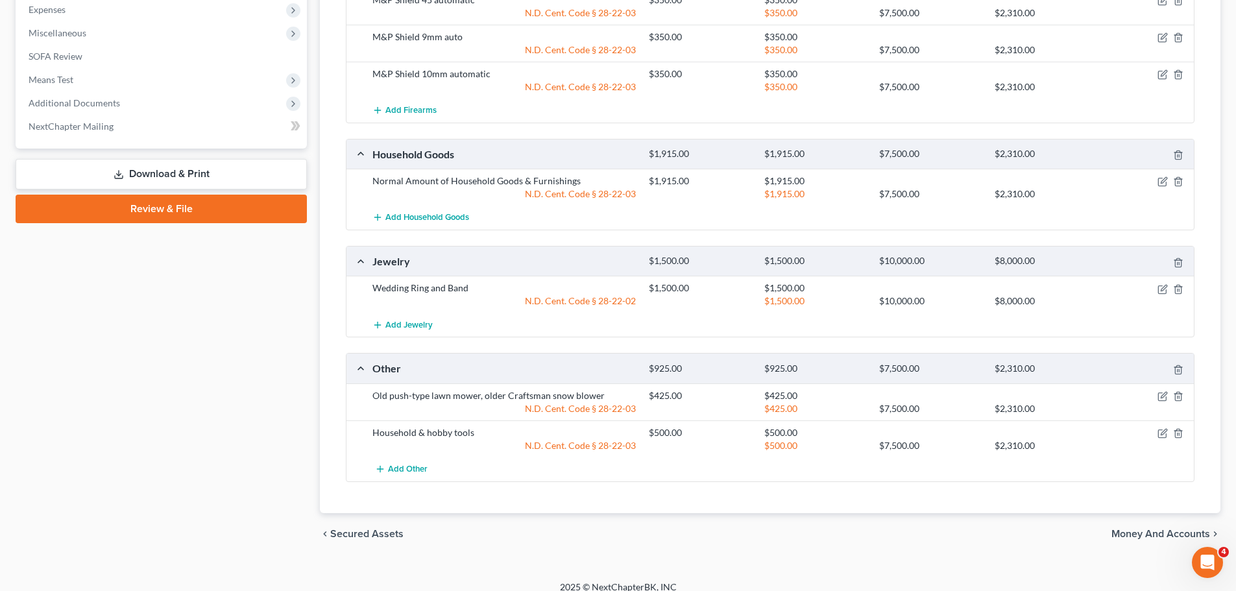
scroll to position [300, 0]
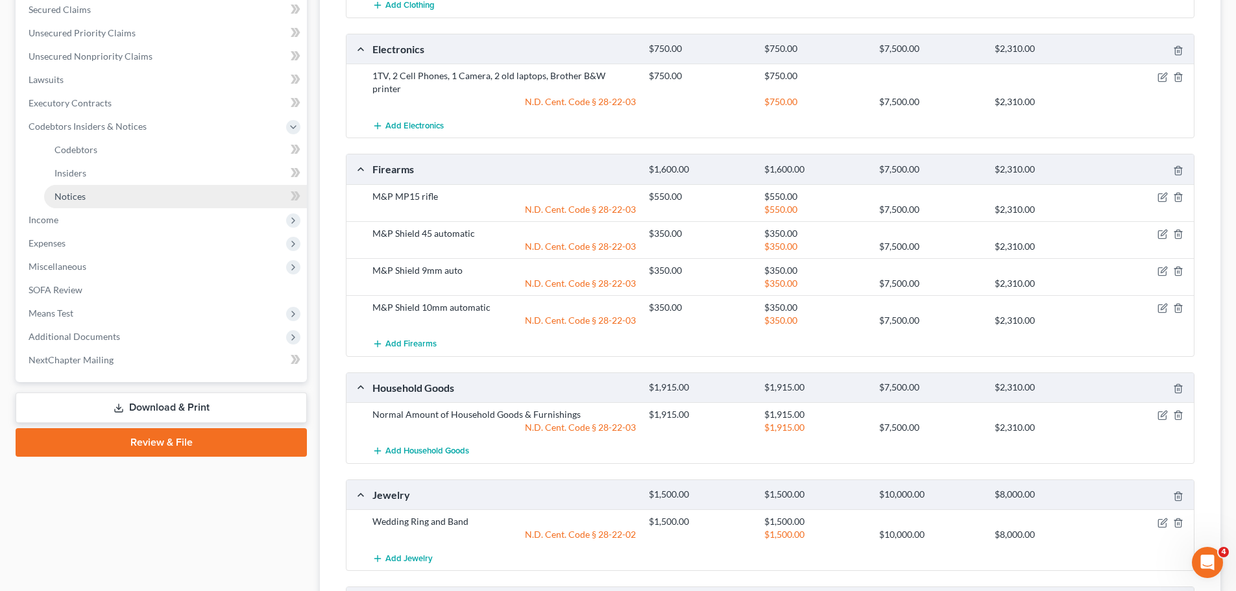
click at [78, 198] on span "Notices" at bounding box center [69, 196] width 31 height 11
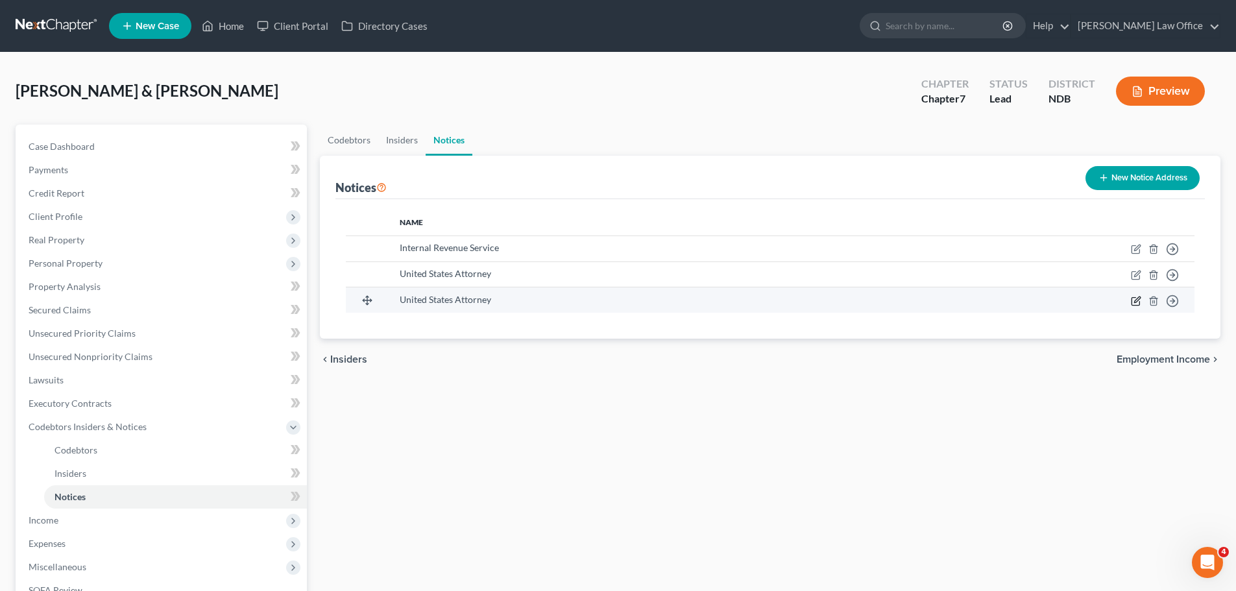
click at [1135, 304] on icon "button" at bounding box center [1136, 301] width 10 height 10
select select "29"
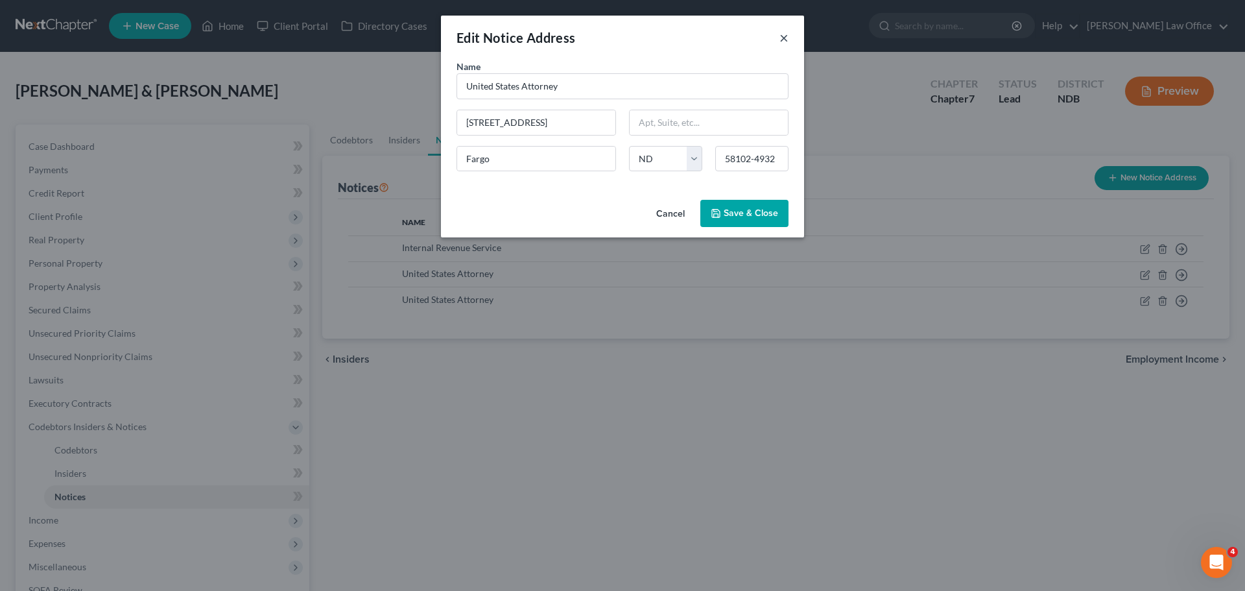
click at [782, 31] on button "×" at bounding box center [784, 38] width 9 height 16
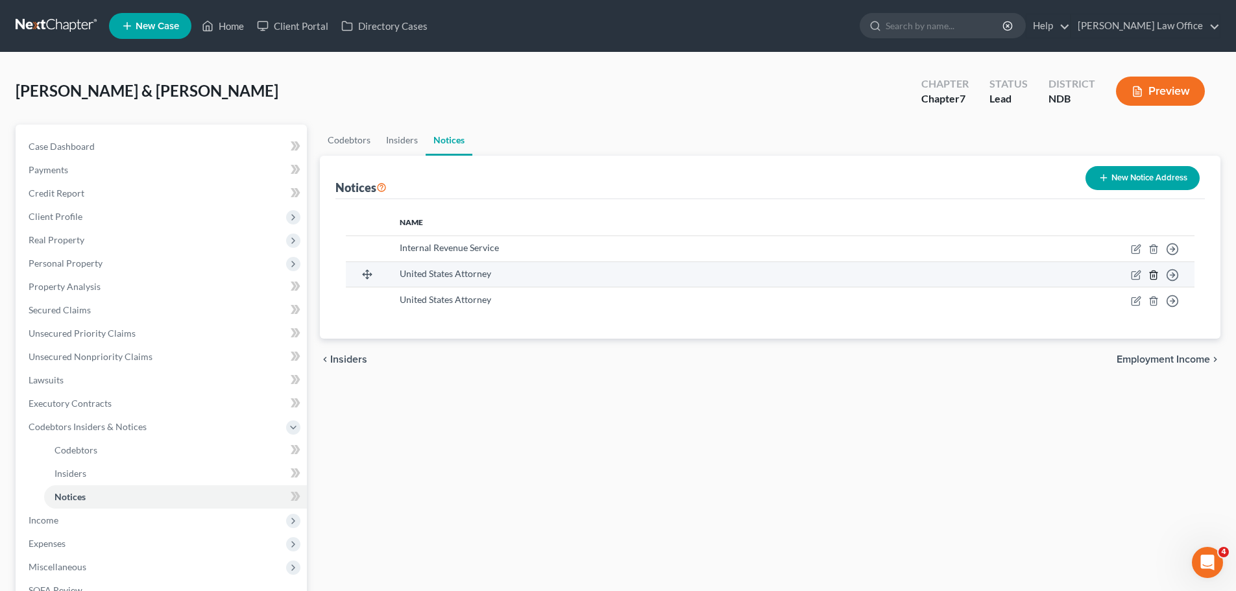
click at [1158, 273] on icon "button" at bounding box center [1153, 275] width 10 height 10
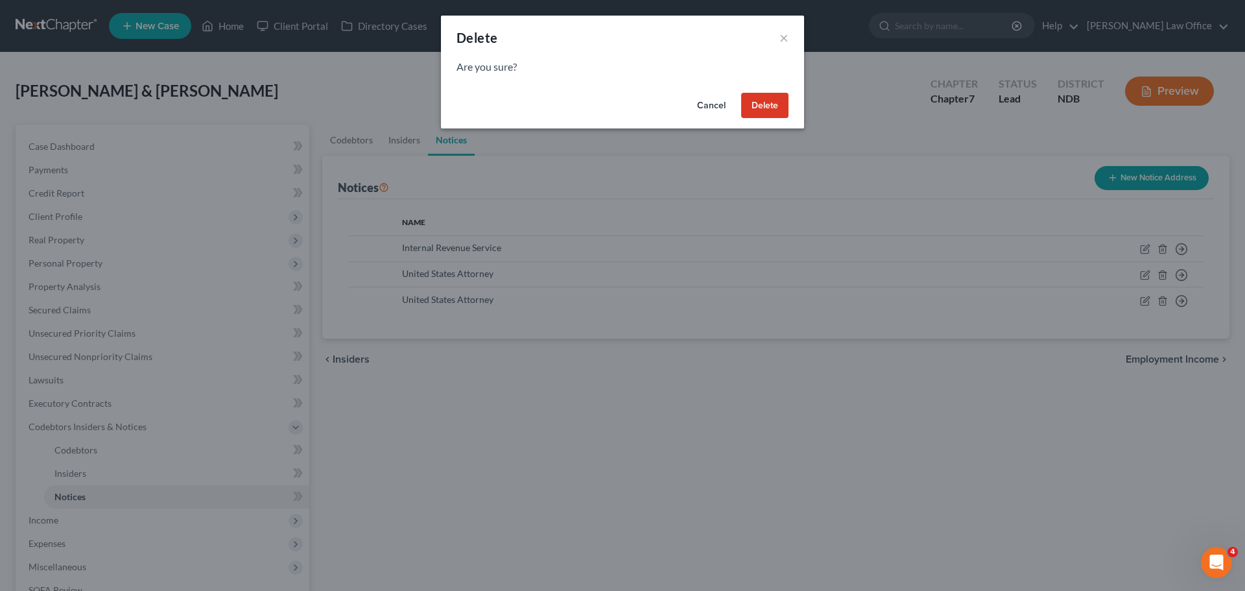
click at [774, 104] on button "Delete" at bounding box center [764, 106] width 47 height 26
